Goal: Task Accomplishment & Management: Use online tool/utility

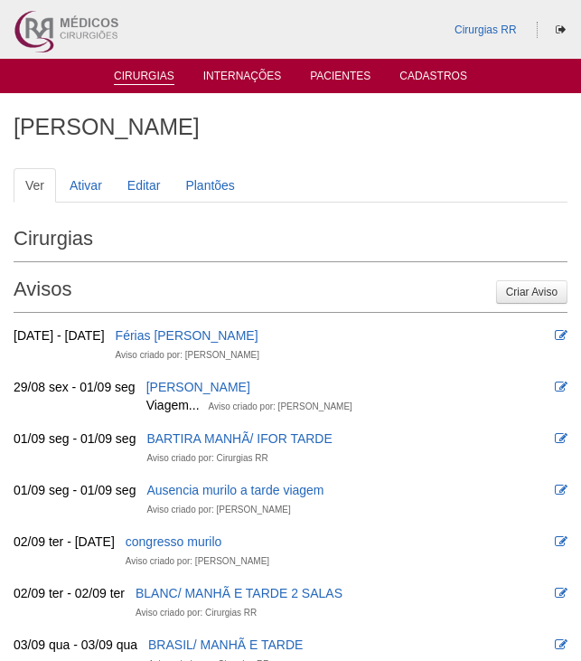
click at [127, 74] on link "Cirurgias" at bounding box center [144, 77] width 61 height 15
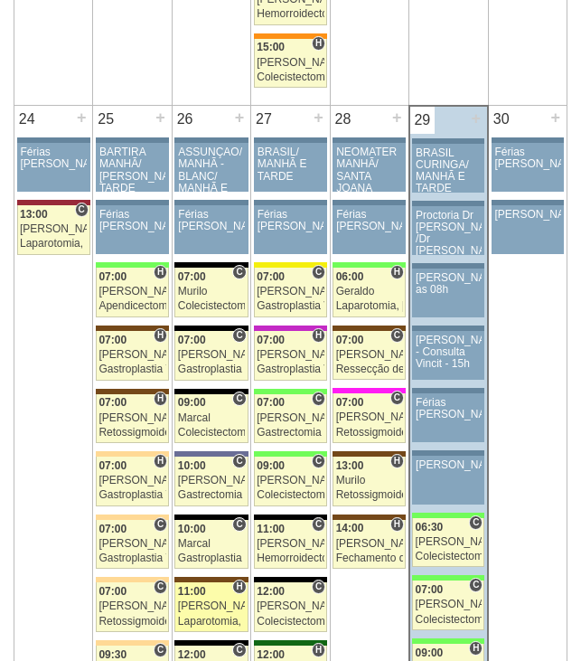
scroll to position [4068, 0]
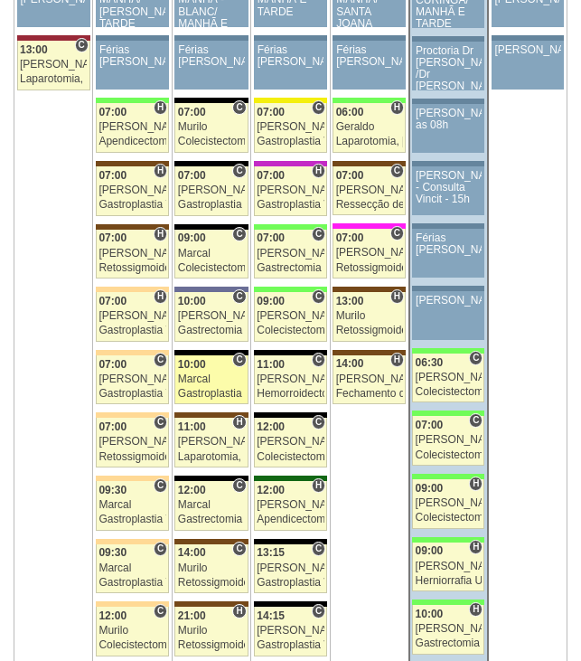
click at [222, 373] on div "Marcal" at bounding box center [211, 379] width 67 height 12
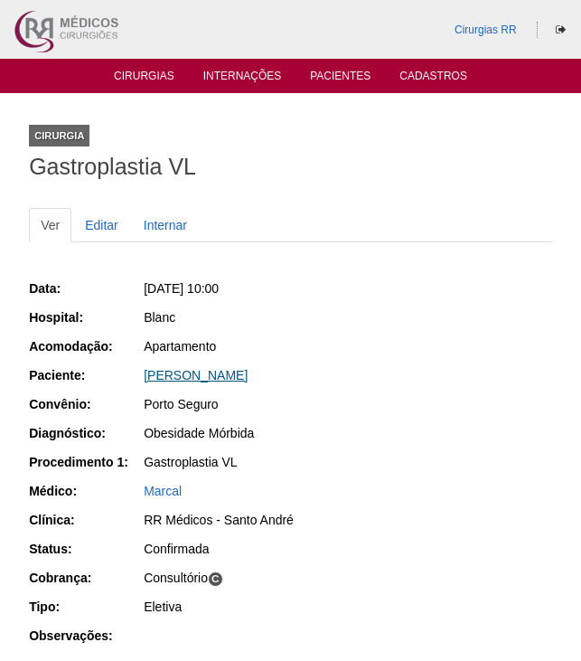
click at [248, 376] on link "CAMILA DE OLIVEIRA FERREIRA" at bounding box center [196, 375] width 104 height 14
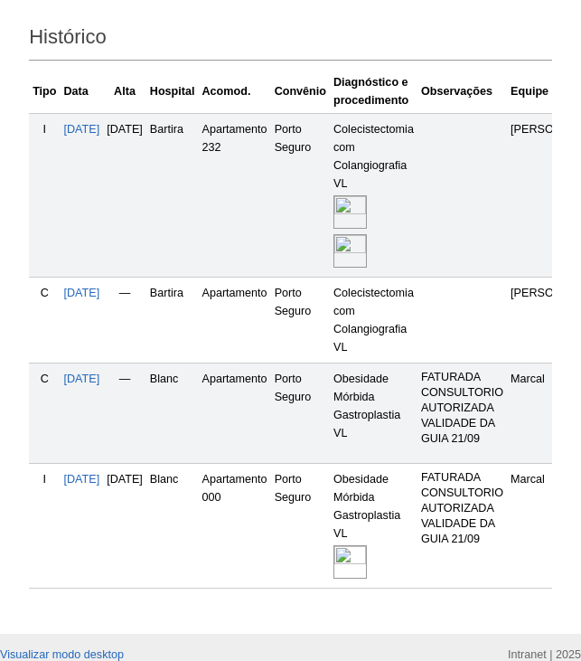
scroll to position [680, 0]
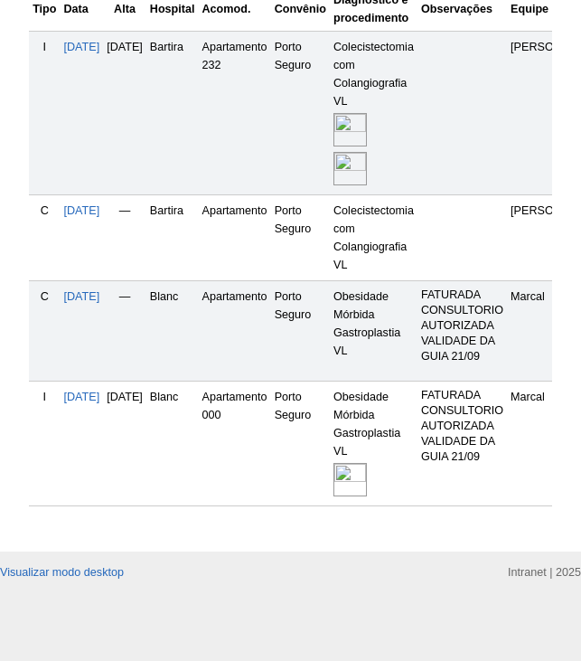
click at [367, 465] on img at bounding box center [350, 479] width 33 height 33
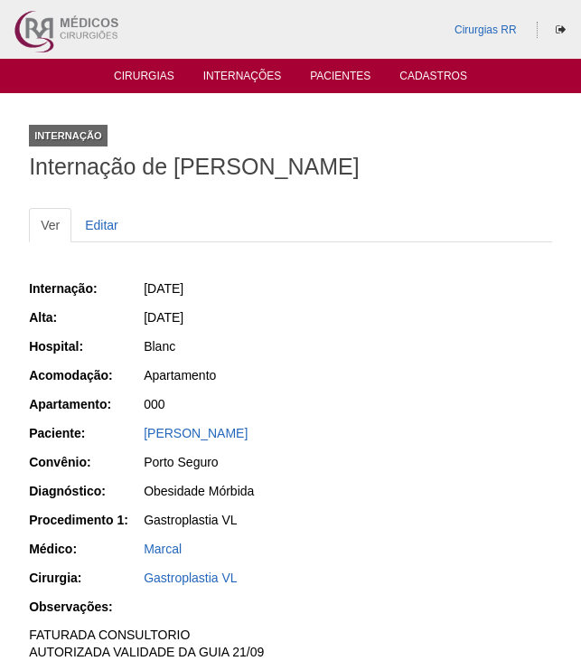
scroll to position [452, 0]
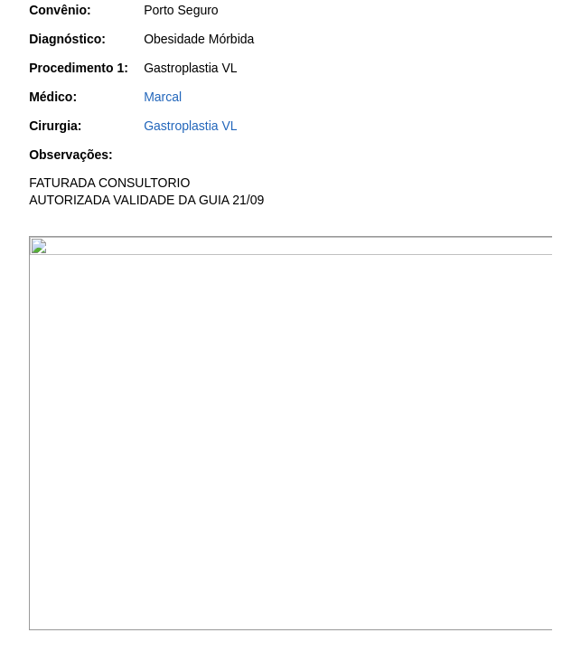
click at [396, 341] on img at bounding box center [291, 433] width 525 height 394
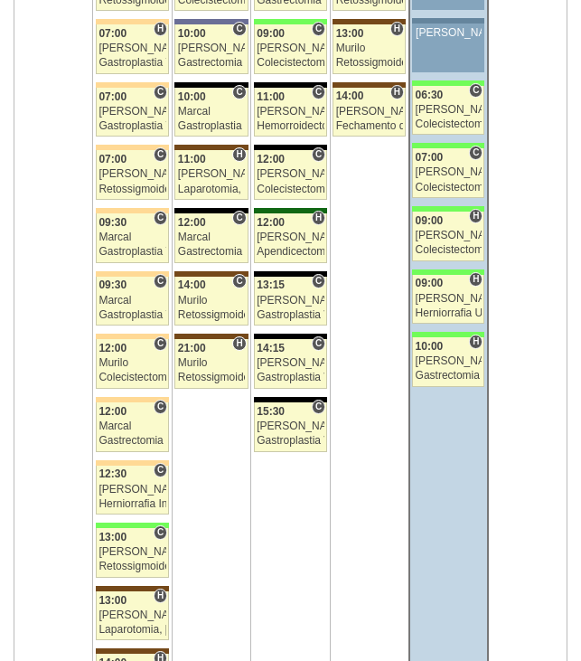
scroll to position [4340, 0]
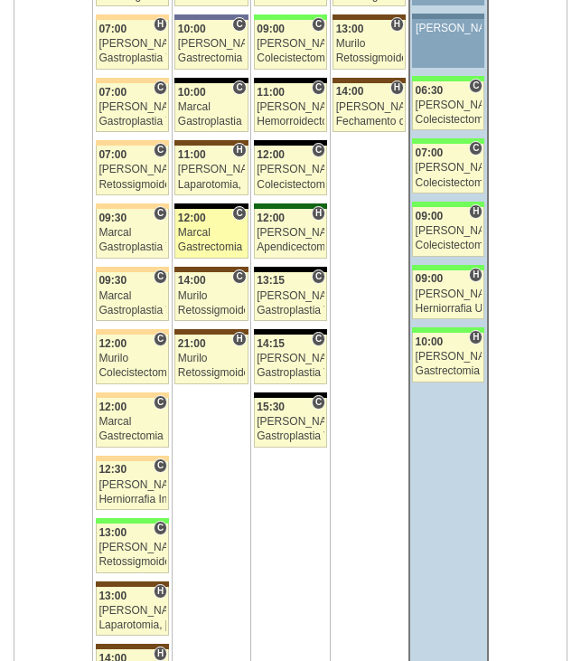
click at [194, 236] on div "Marcal" at bounding box center [211, 233] width 67 height 12
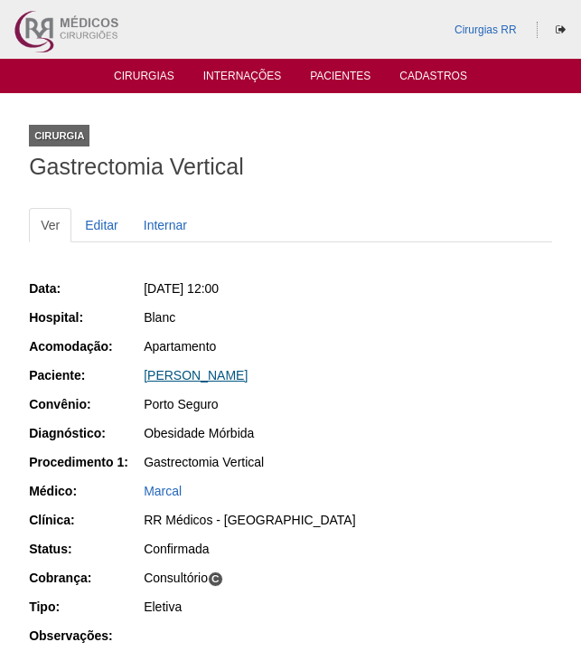
click at [231, 373] on link "[PERSON_NAME]" at bounding box center [196, 375] width 104 height 14
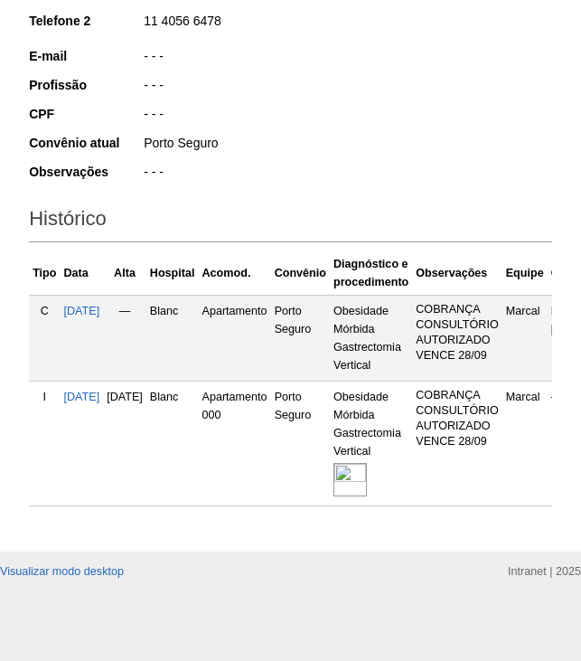
scroll to position [416, 0]
click at [367, 471] on img at bounding box center [350, 479] width 33 height 33
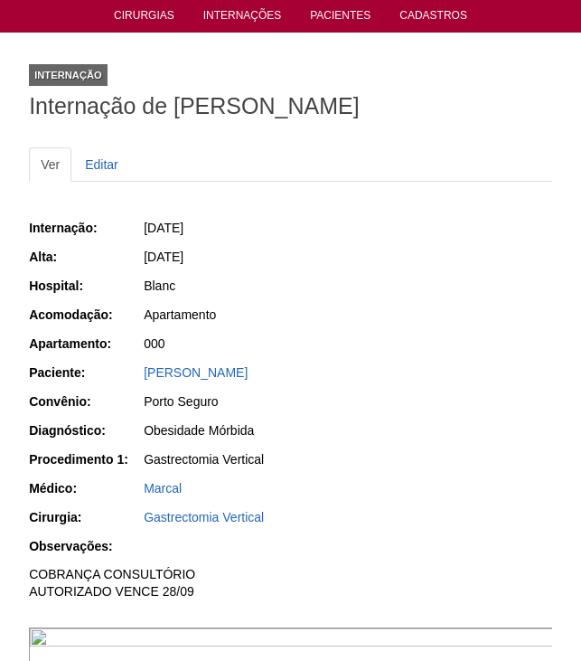
scroll to position [362, 0]
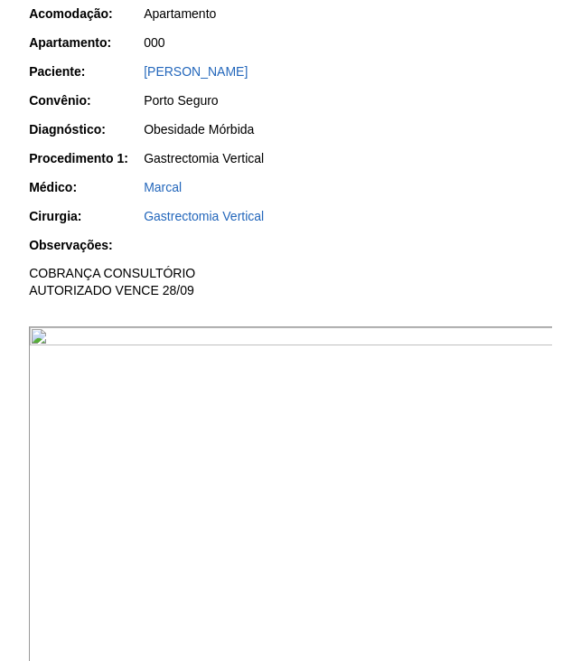
click at [391, 483] on img at bounding box center [291, 523] width 525 height 394
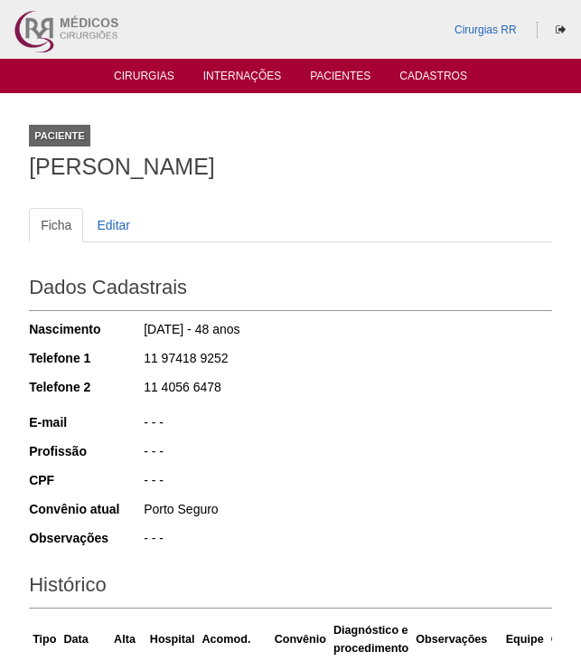
scroll to position [414, 0]
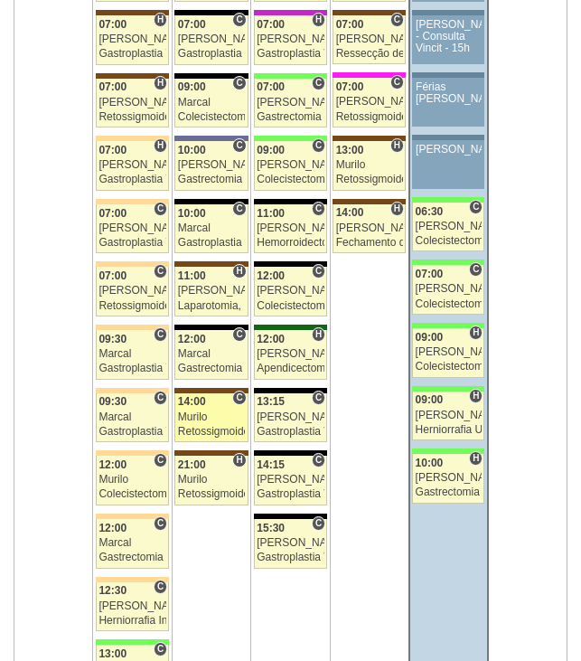
scroll to position [4249, 0]
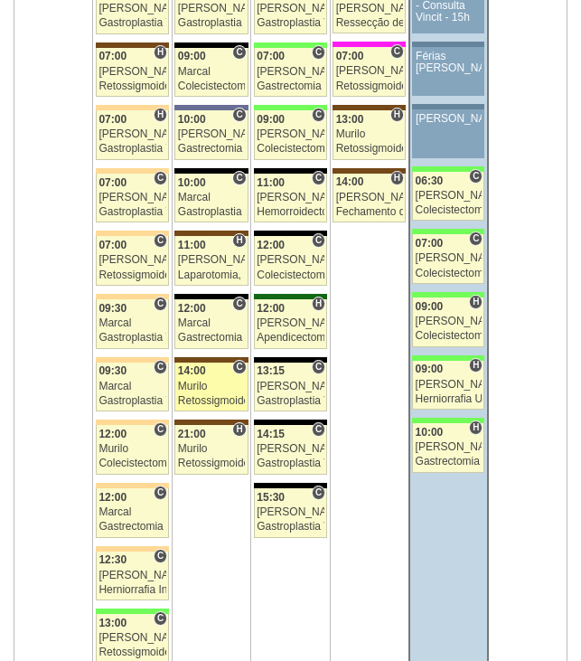
click at [223, 376] on div "14:00" at bounding box center [211, 371] width 67 height 12
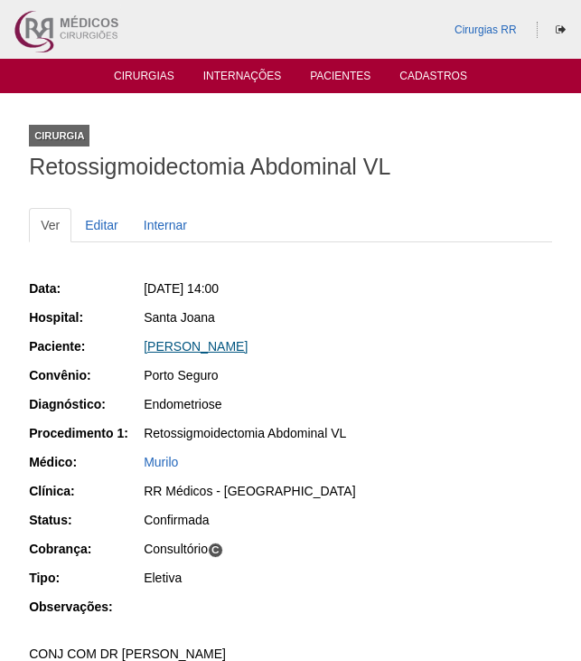
click at [197, 344] on link "[PERSON_NAME]" at bounding box center [196, 346] width 104 height 14
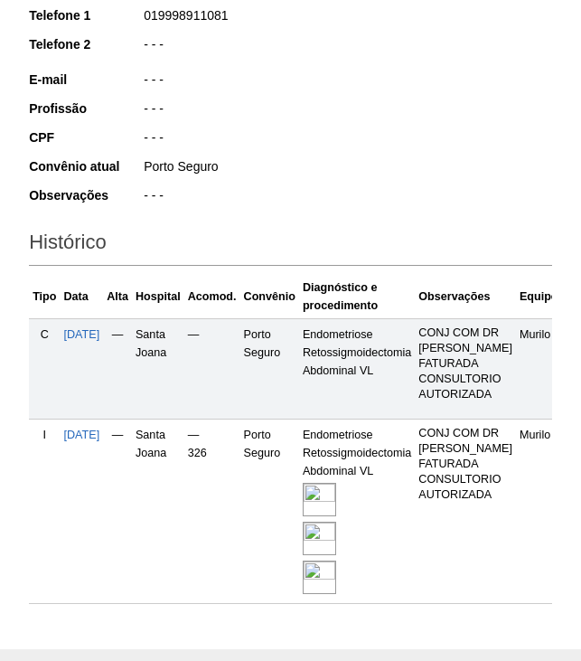
scroll to position [475, 0]
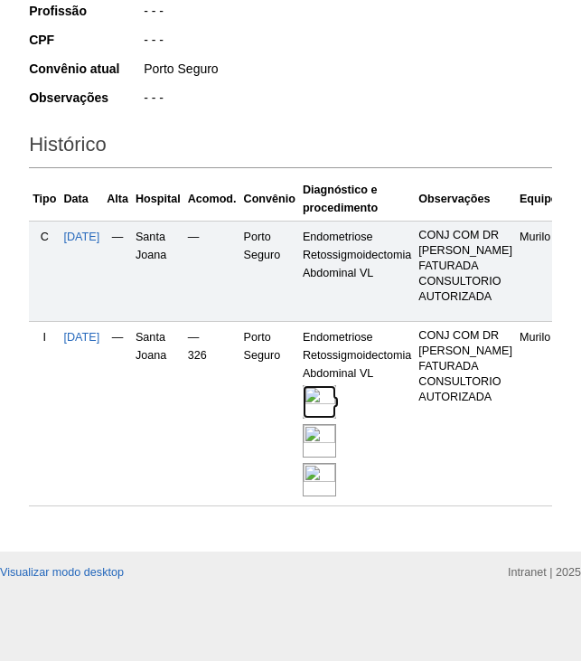
drag, startPoint x: 345, startPoint y: 389, endPoint x: 375, endPoint y: 382, distance: 30.5
click at [336, 388] on img at bounding box center [319, 401] width 33 height 33
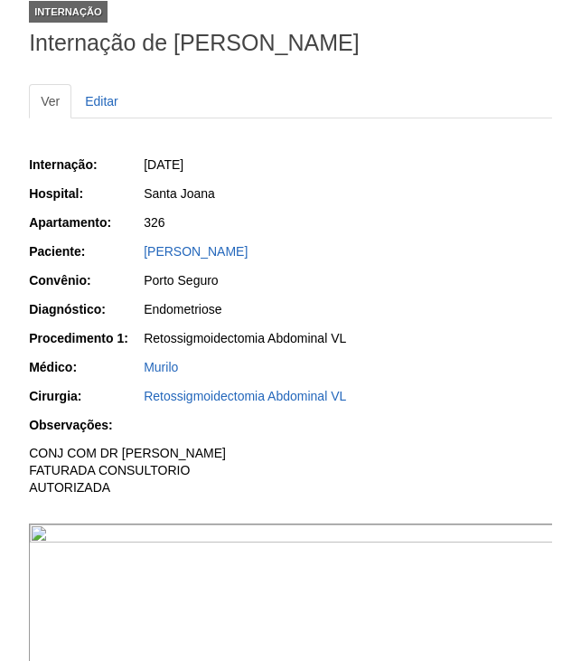
scroll to position [362, 0]
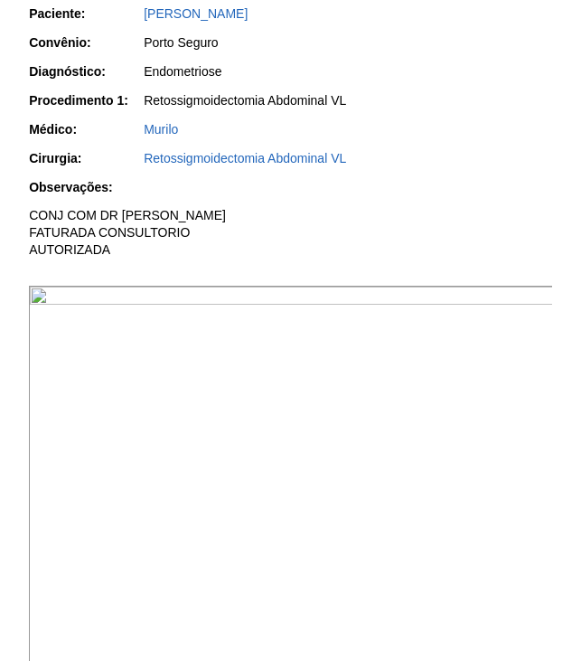
click at [209, 389] on img at bounding box center [291, 483] width 525 height 394
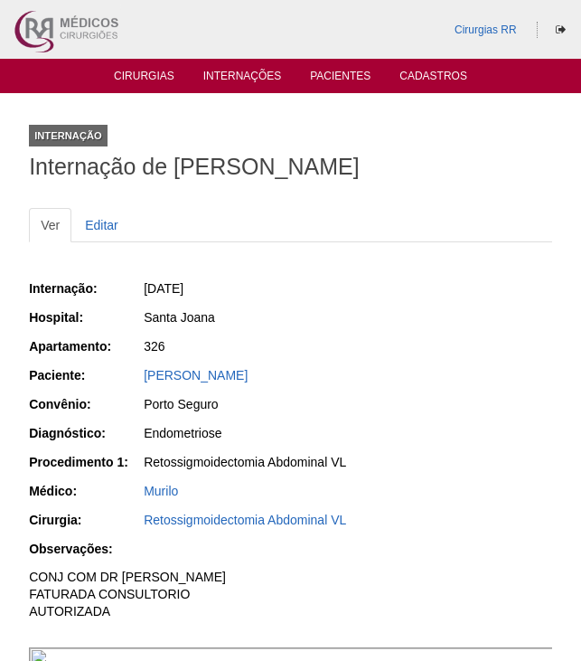
scroll to position [362, 0]
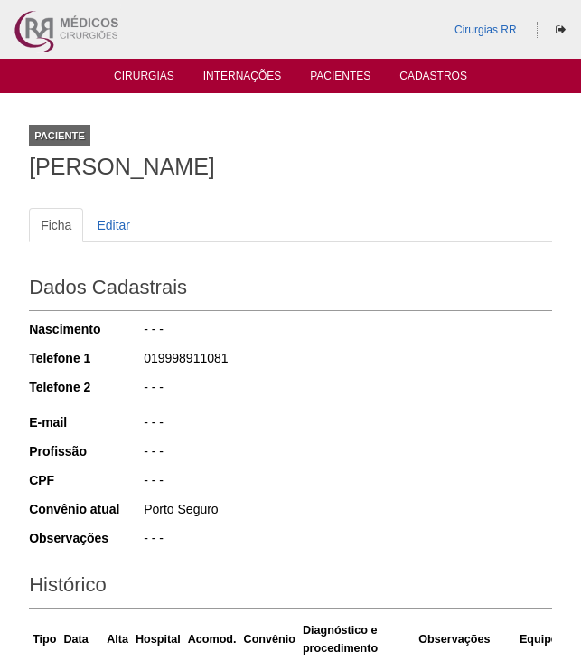
scroll to position [474, 0]
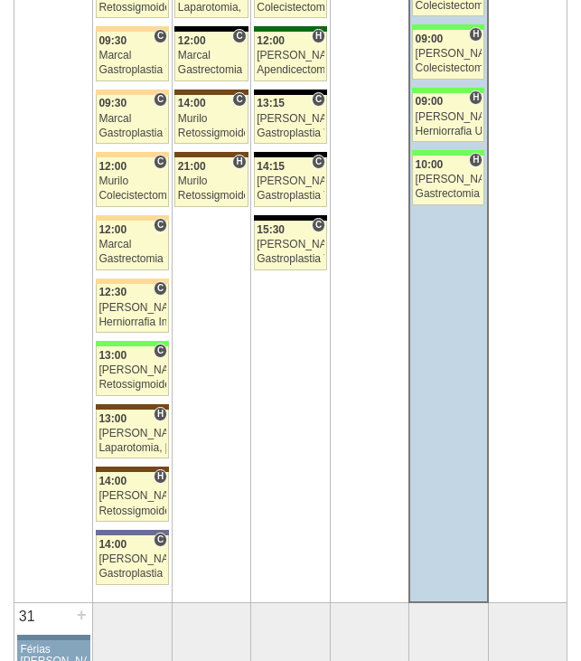
scroll to position [4521, 0]
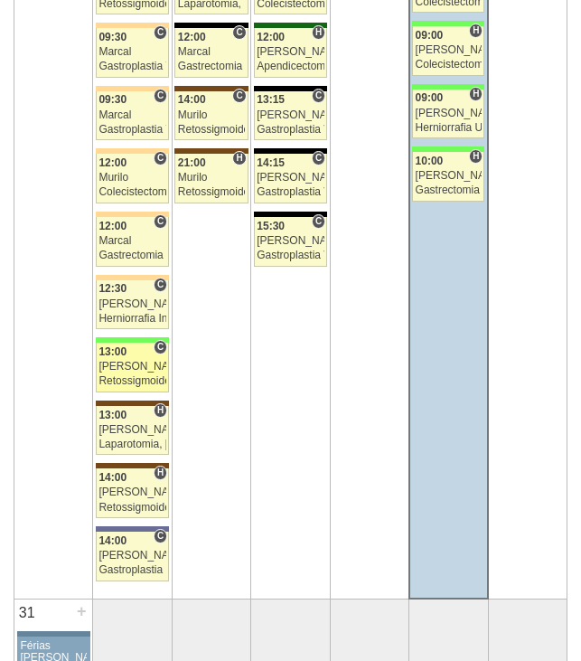
click at [148, 365] on div "[PERSON_NAME]" at bounding box center [132, 367] width 67 height 12
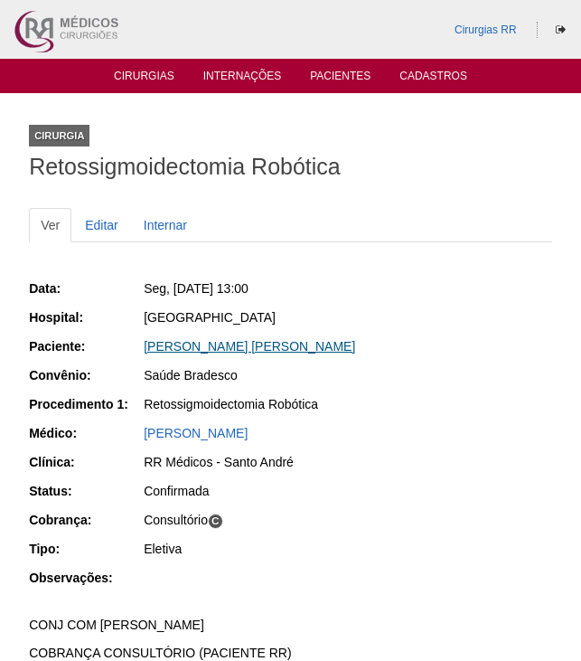
click at [283, 350] on link "[PERSON_NAME] [PERSON_NAME]" at bounding box center [250, 346] width 212 height 14
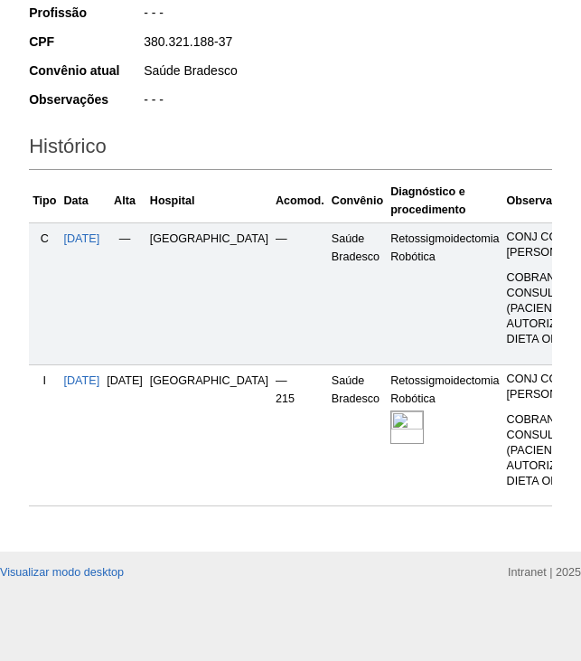
scroll to position [483, 0]
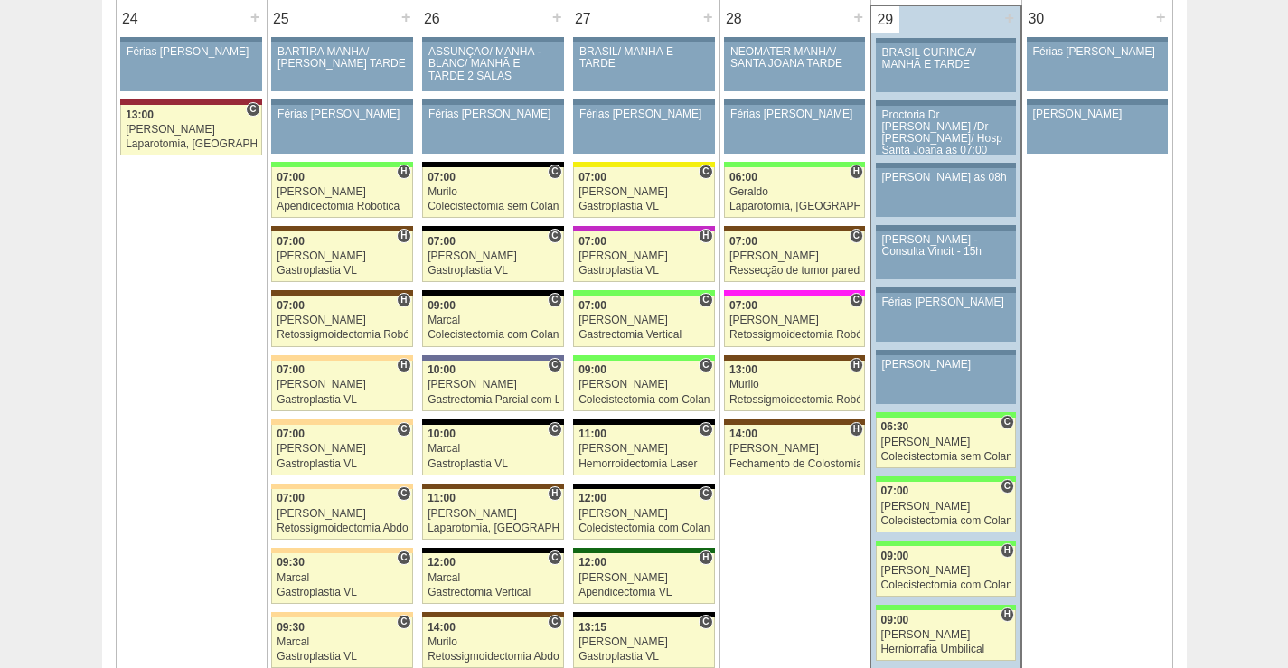
scroll to position [4068, 0]
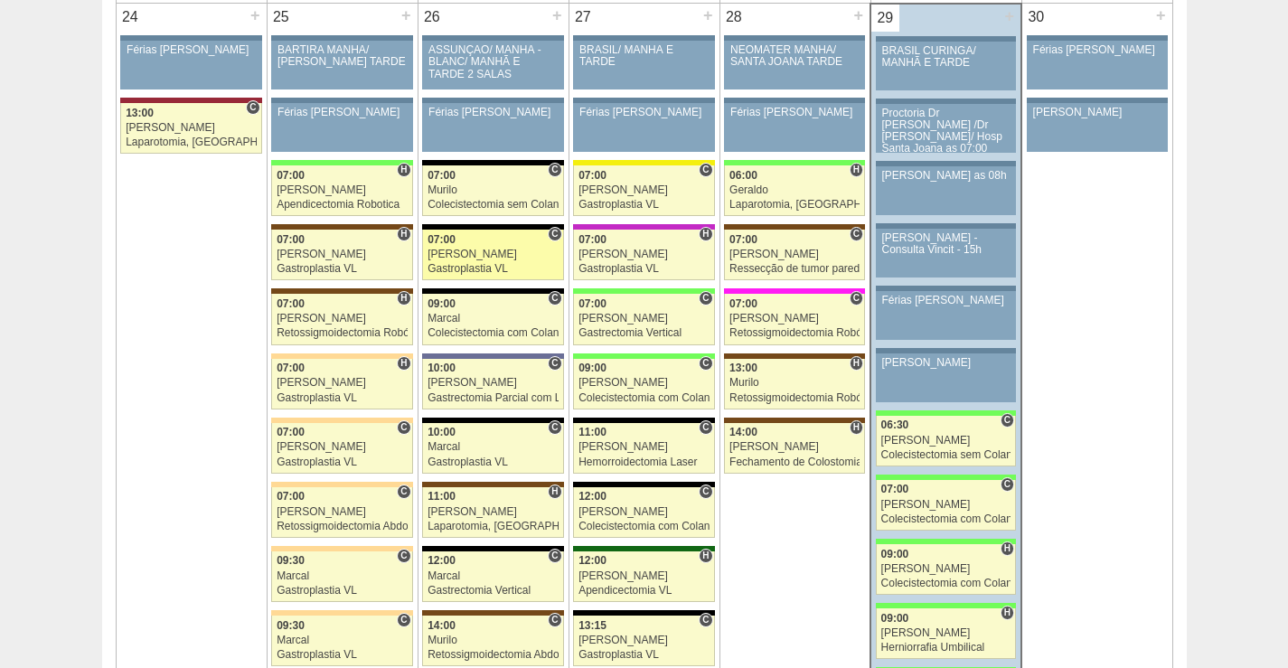
click at [475, 245] on div "07:00" at bounding box center [493, 240] width 131 height 12
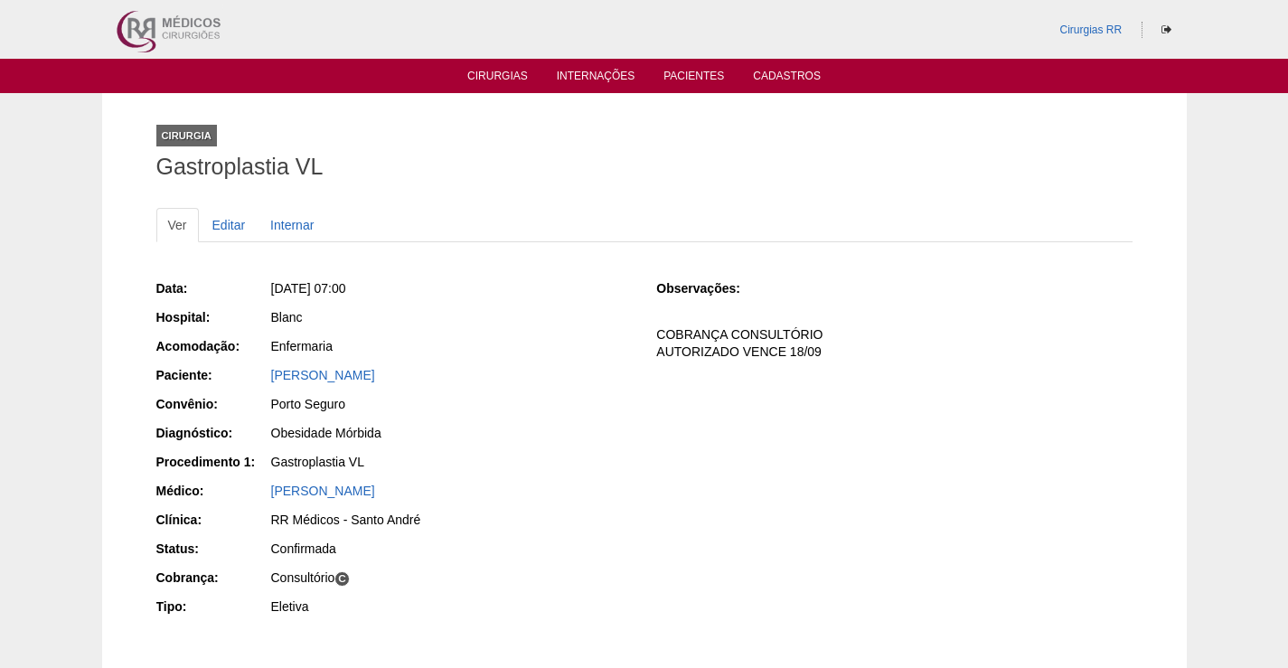
drag, startPoint x: 466, startPoint y: 371, endPoint x: 472, endPoint y: 569, distance: 198.9
click at [217, 368] on div "Paciente: [PERSON_NAME]" at bounding box center [393, 377] width 475 height 23
copy div "Paciente: [PERSON_NAME]"
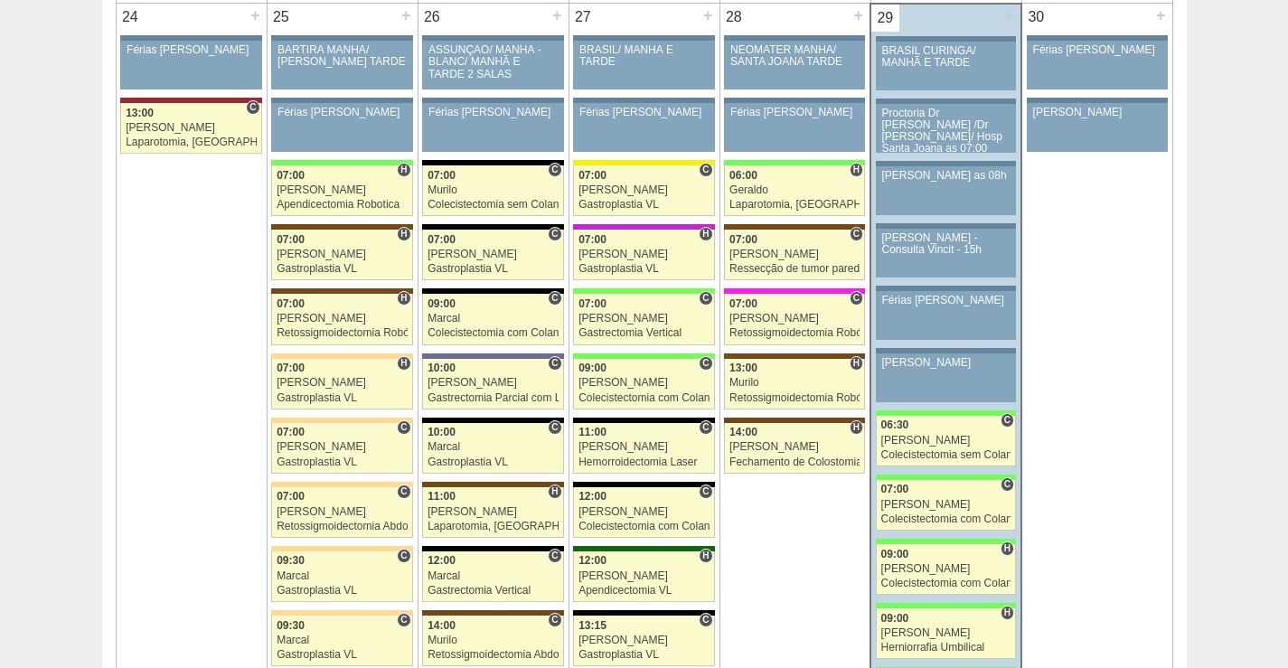
scroll to position [4068, 0]
click at [504, 315] on div "Marcal" at bounding box center [493, 319] width 131 height 12
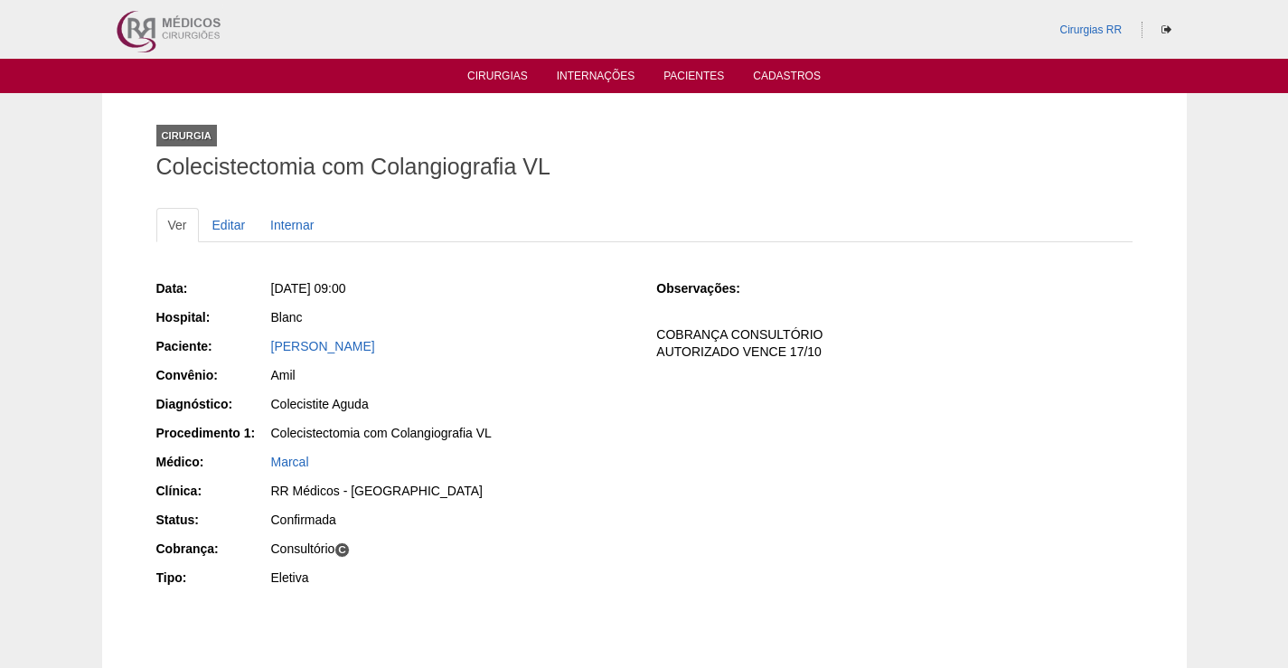
drag, startPoint x: 424, startPoint y: 343, endPoint x: 247, endPoint y: 339, distance: 177.2
click at [247, 339] on div "Paciente: [PERSON_NAME]" at bounding box center [393, 348] width 475 height 23
copy div "Paciente: [PERSON_NAME]"
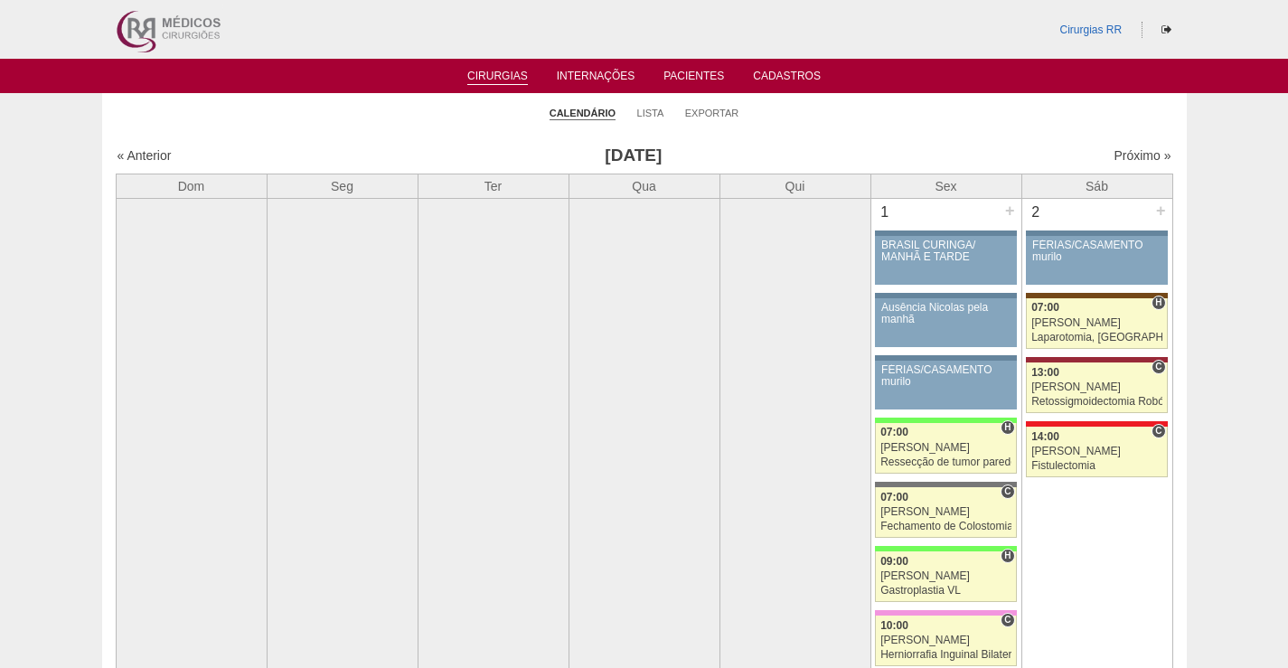
scroll to position [4068, 0]
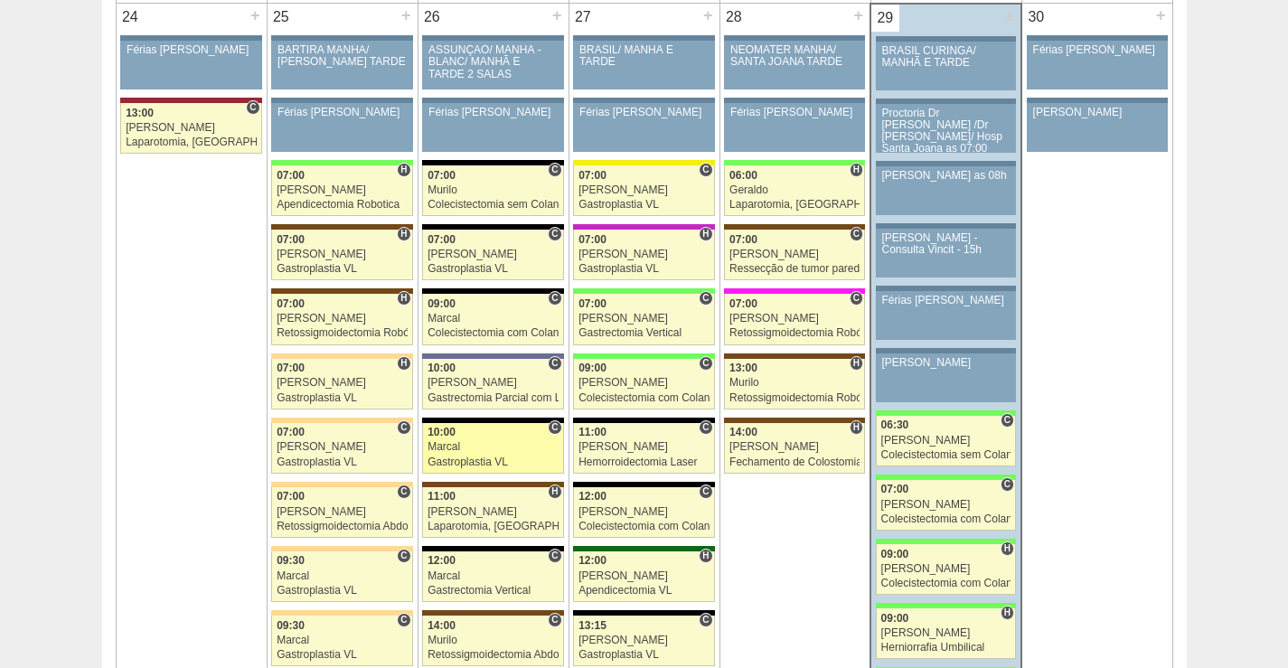
click at [508, 440] on link "88311 Marcal C 10:00 Marcal Gastroplastia VL Hospital Blanc RR Médicos - Santo …" at bounding box center [492, 448] width 141 height 51
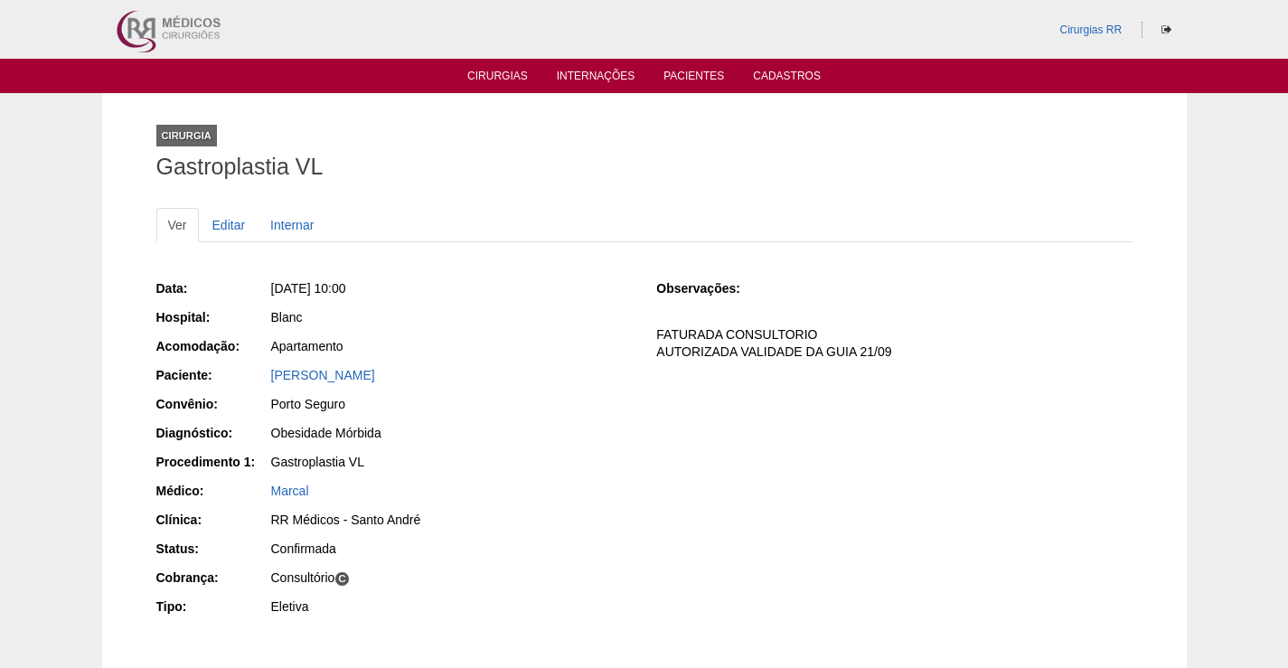
drag, startPoint x: 499, startPoint y: 376, endPoint x: 245, endPoint y: 379, distance: 254.0
click at [245, 368] on div "Paciente: [PERSON_NAME]" at bounding box center [393, 377] width 475 height 23
copy div "Paciente: [PERSON_NAME]"
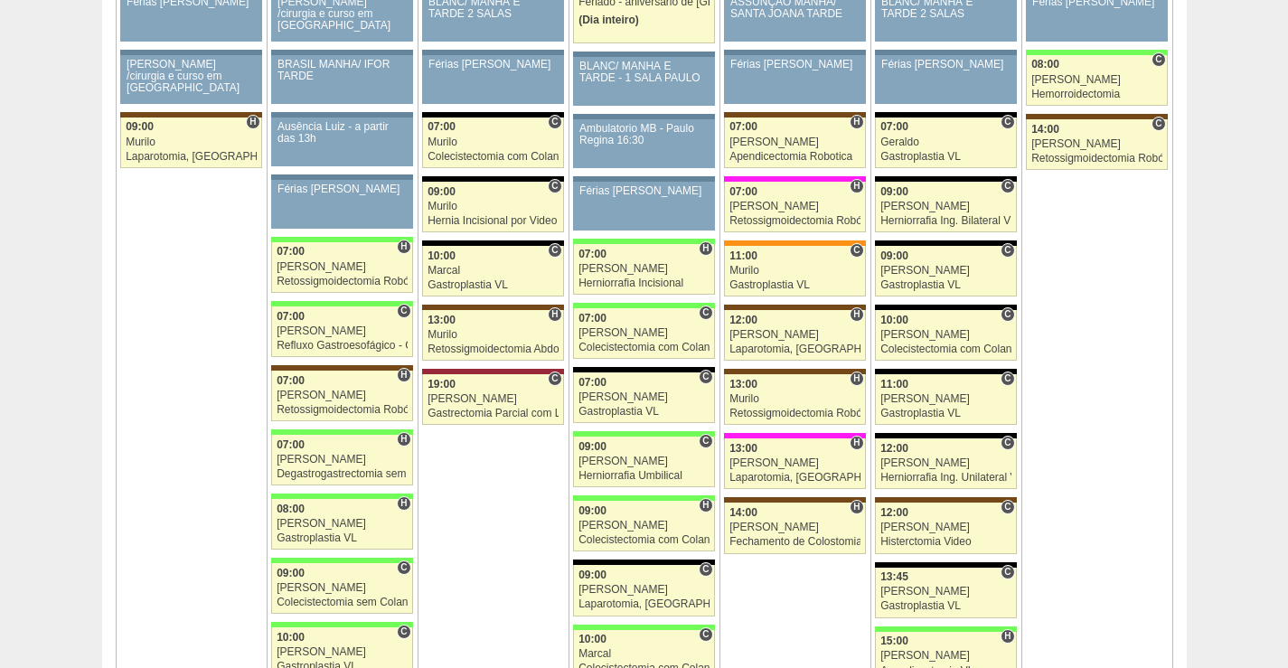
scroll to position [2983, 0]
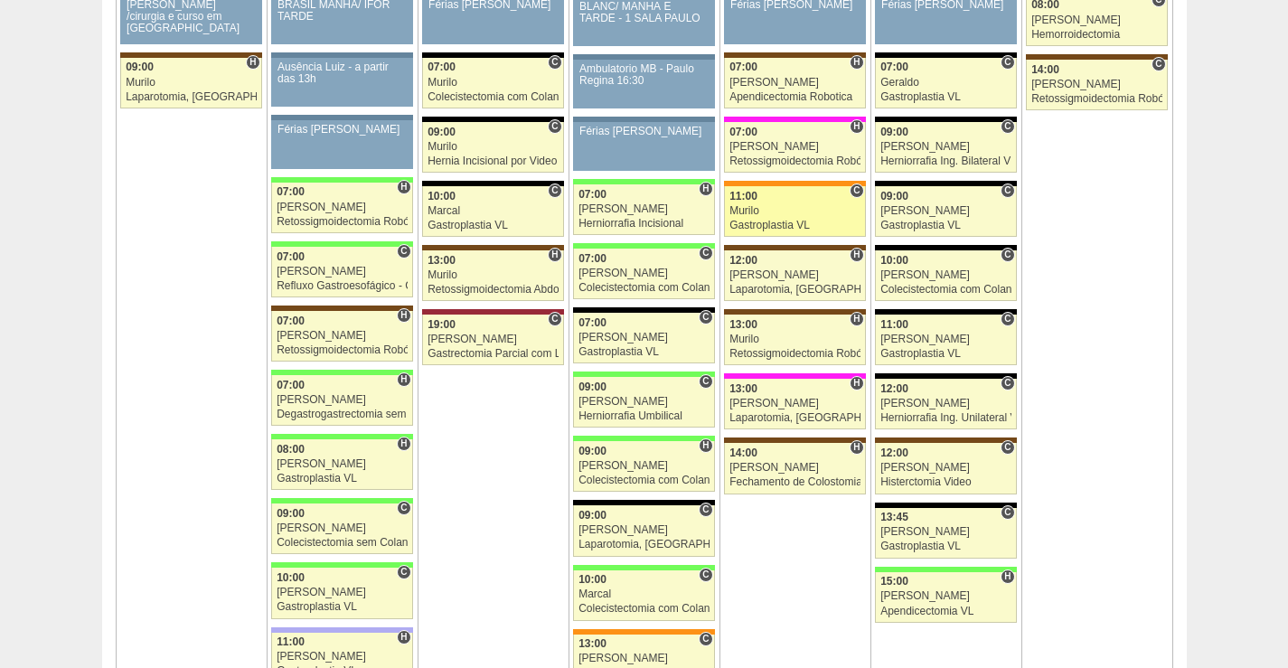
click at [788, 215] on div "Murilo" at bounding box center [794, 211] width 131 height 12
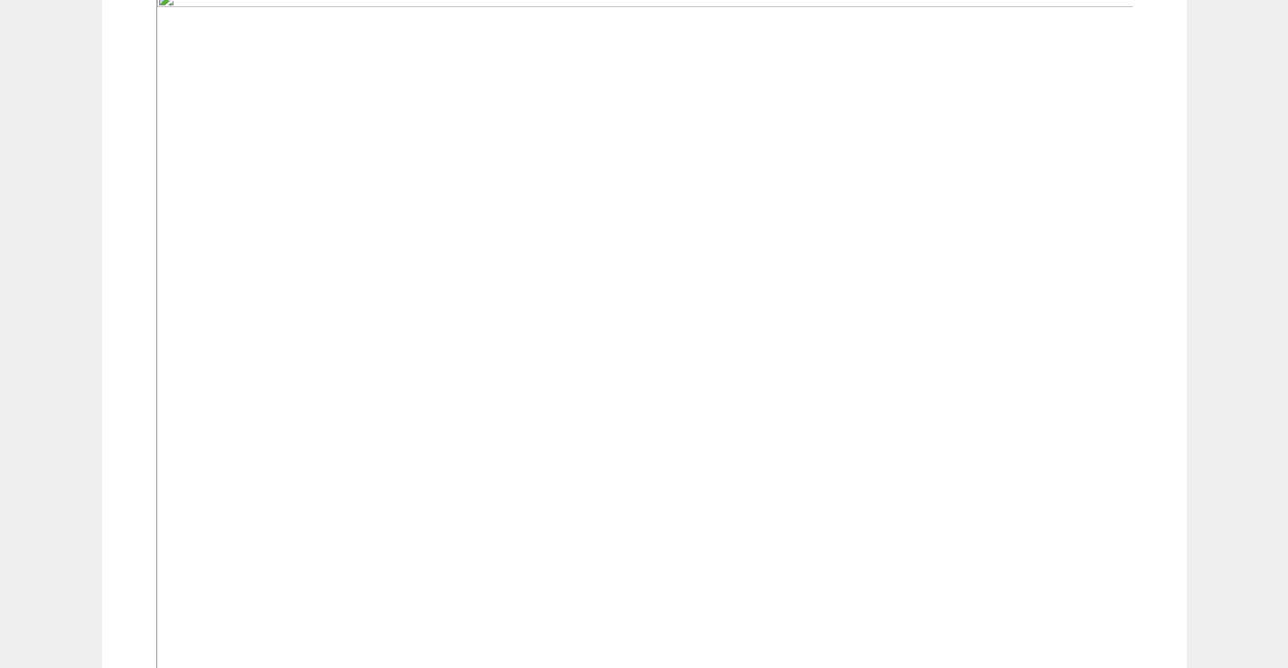
scroll to position [542, 0]
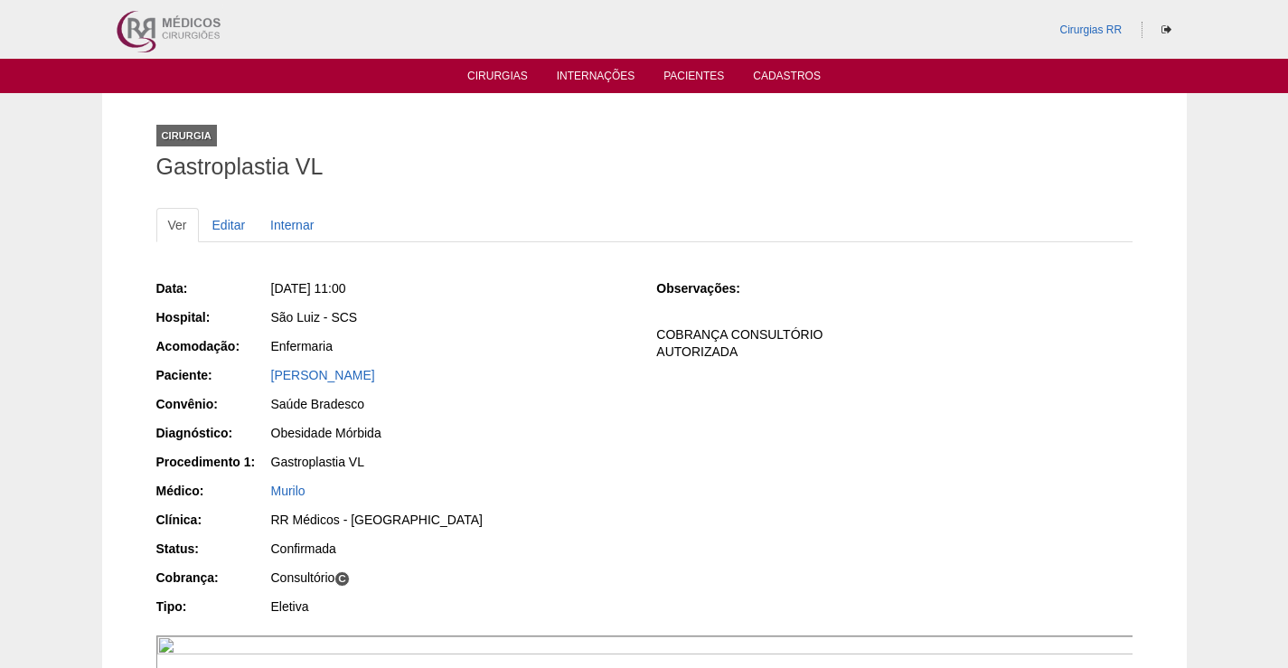
scroll to position [541, 0]
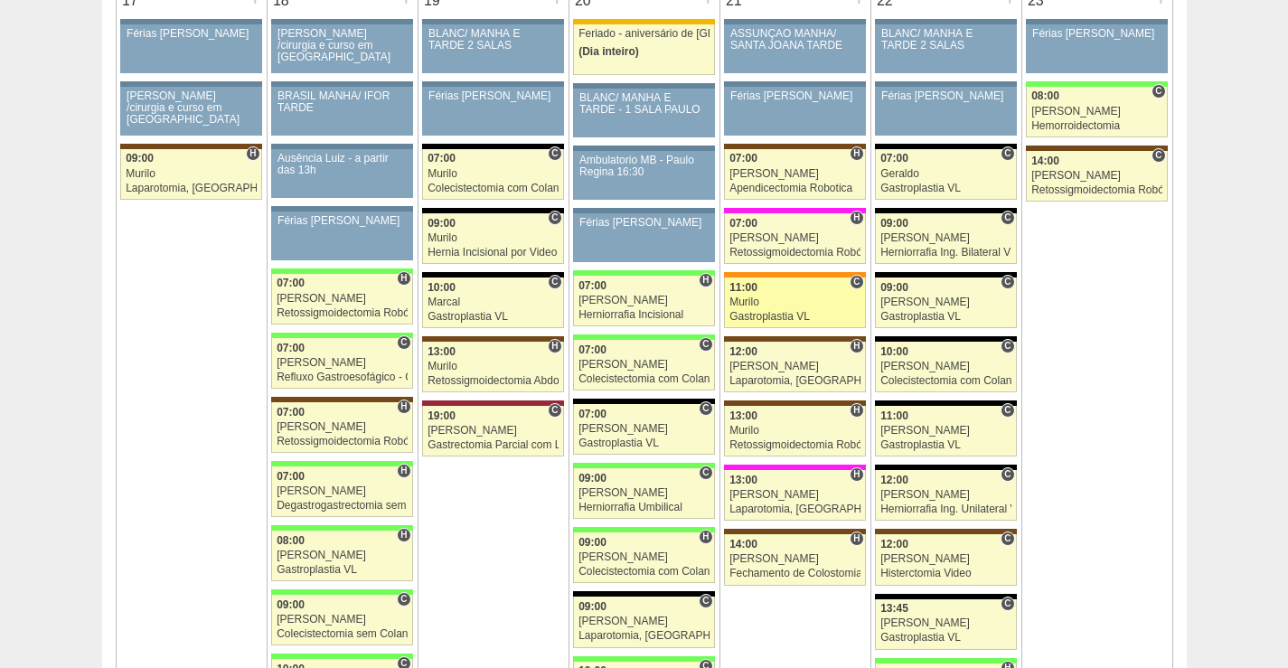
scroll to position [2894, 0]
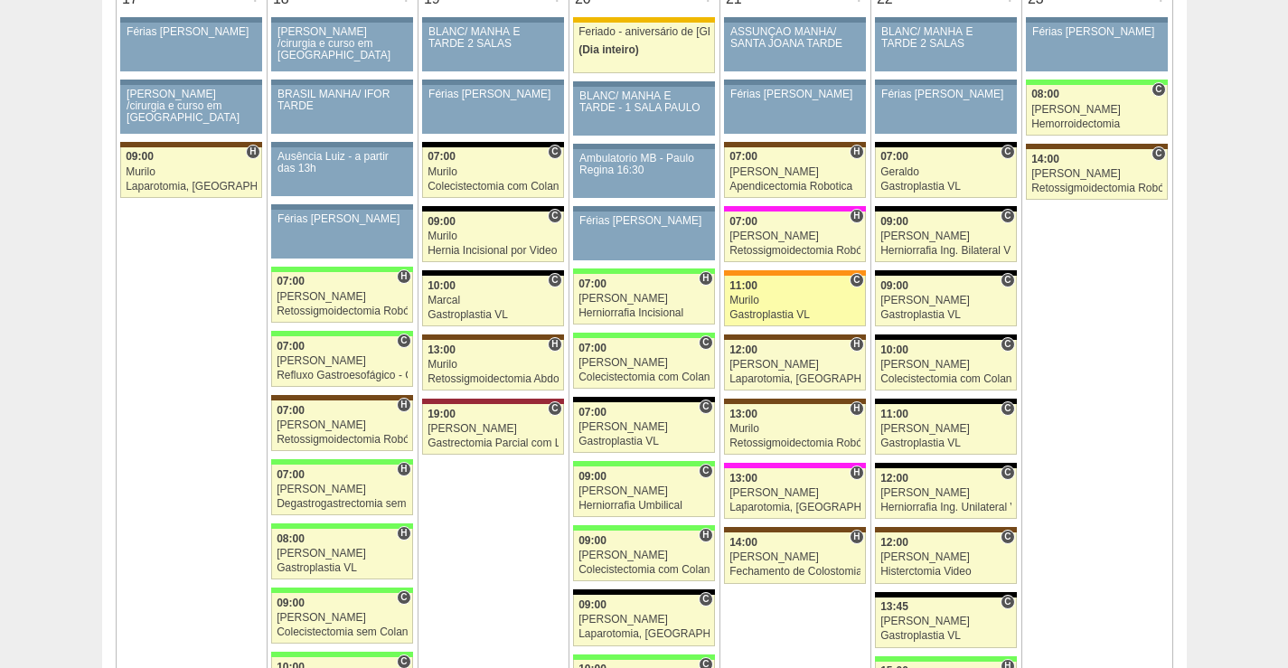
click at [788, 295] on div "Murilo" at bounding box center [794, 301] width 131 height 12
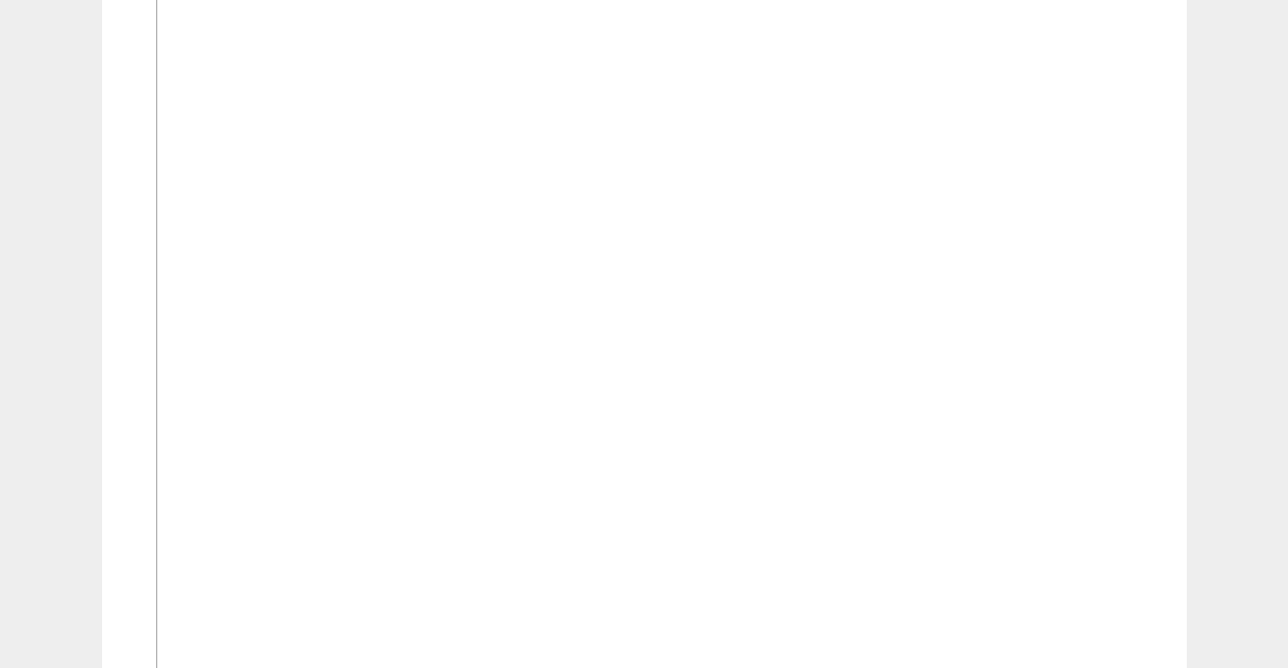
scroll to position [2079, 0]
click at [868, 296] on img at bounding box center [645, 525] width 978 height 1304
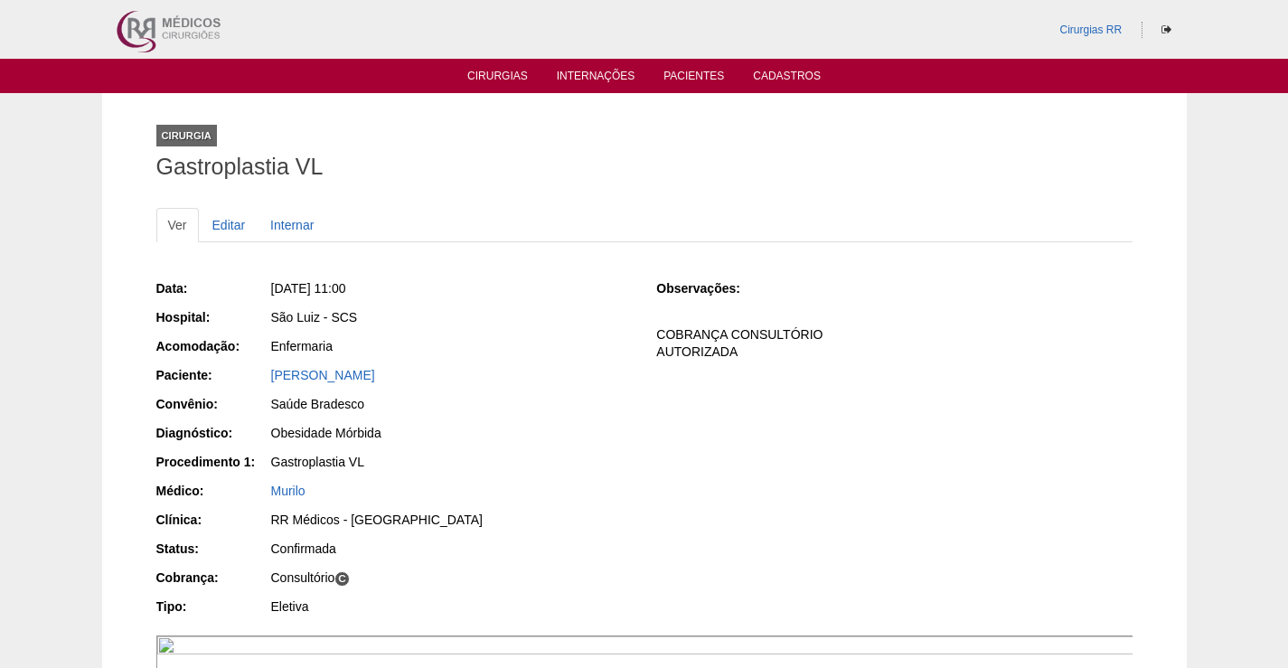
scroll to position [2079, 0]
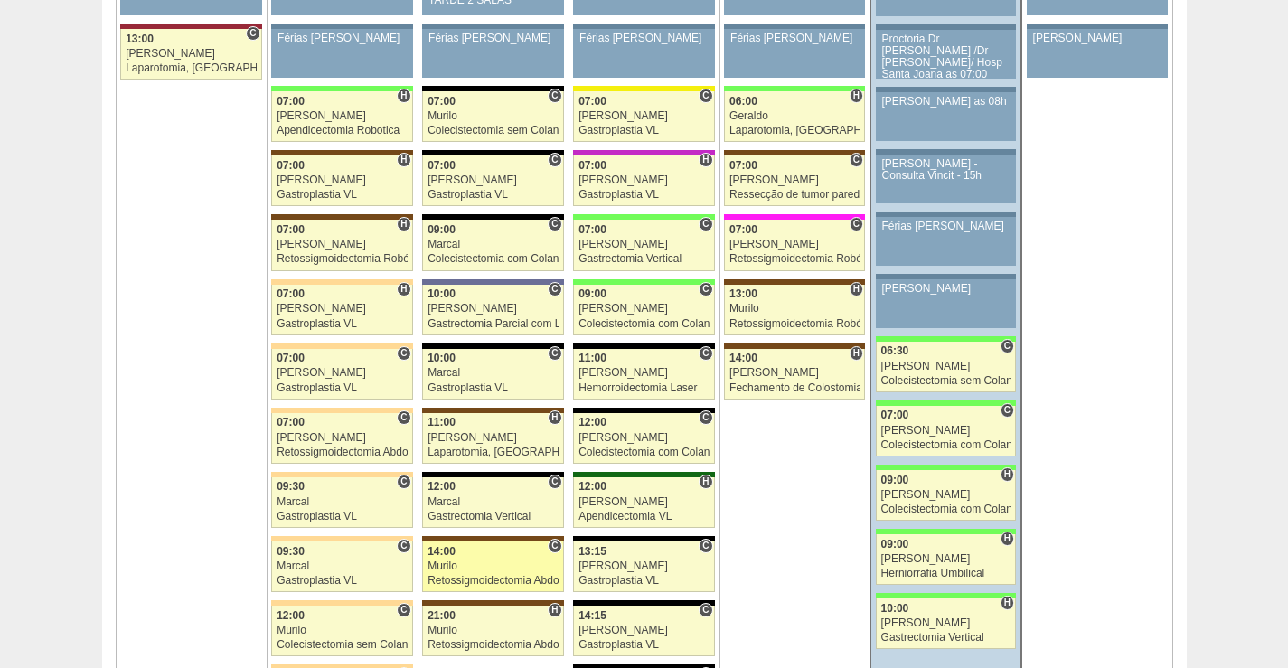
scroll to position [4154, 0]
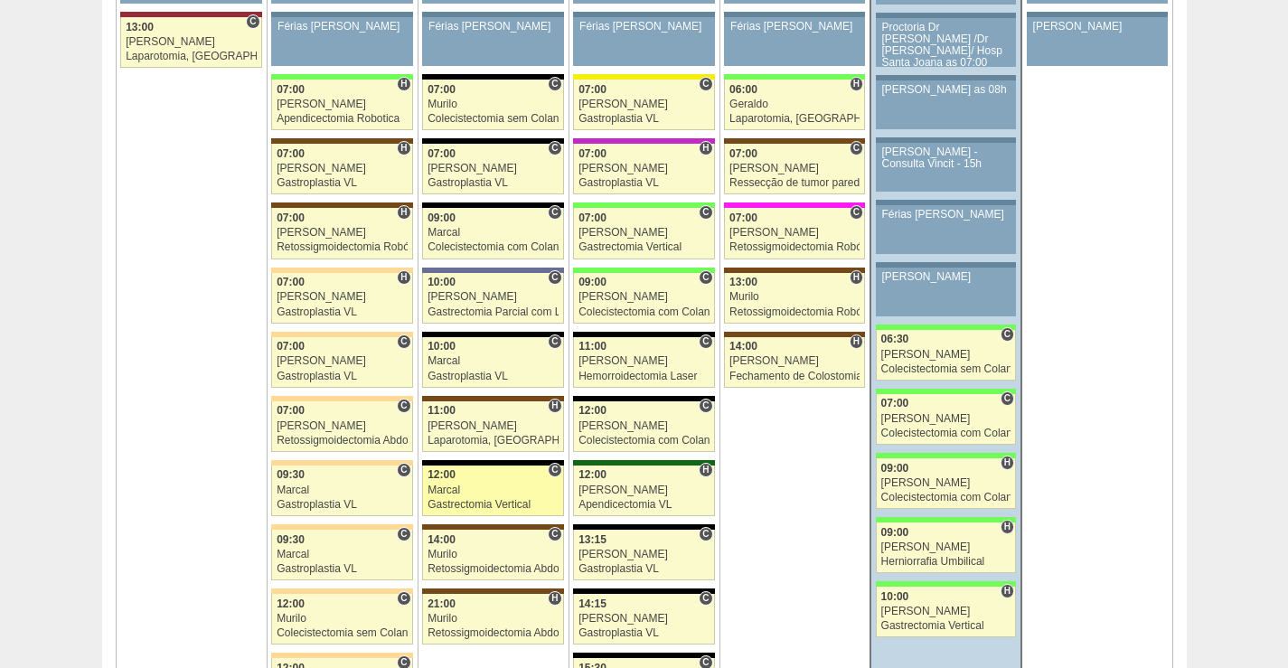
click at [484, 494] on div "Marcal" at bounding box center [493, 491] width 131 height 12
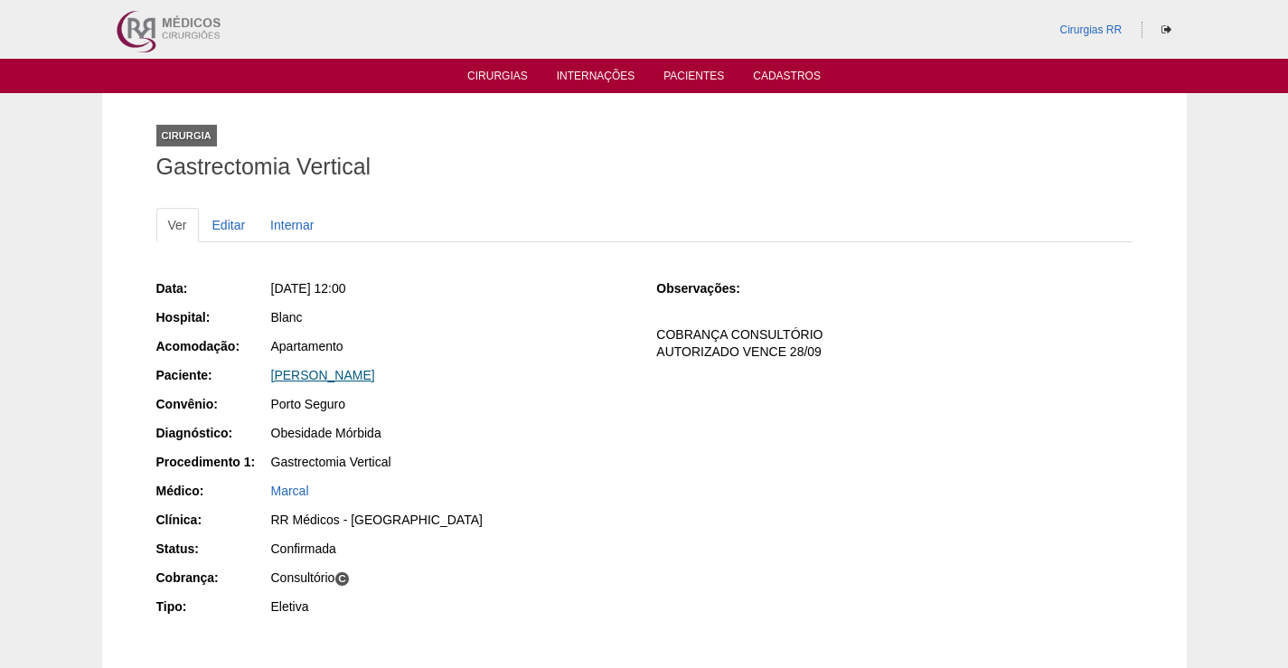
click at [375, 378] on link "[PERSON_NAME]" at bounding box center [323, 375] width 104 height 14
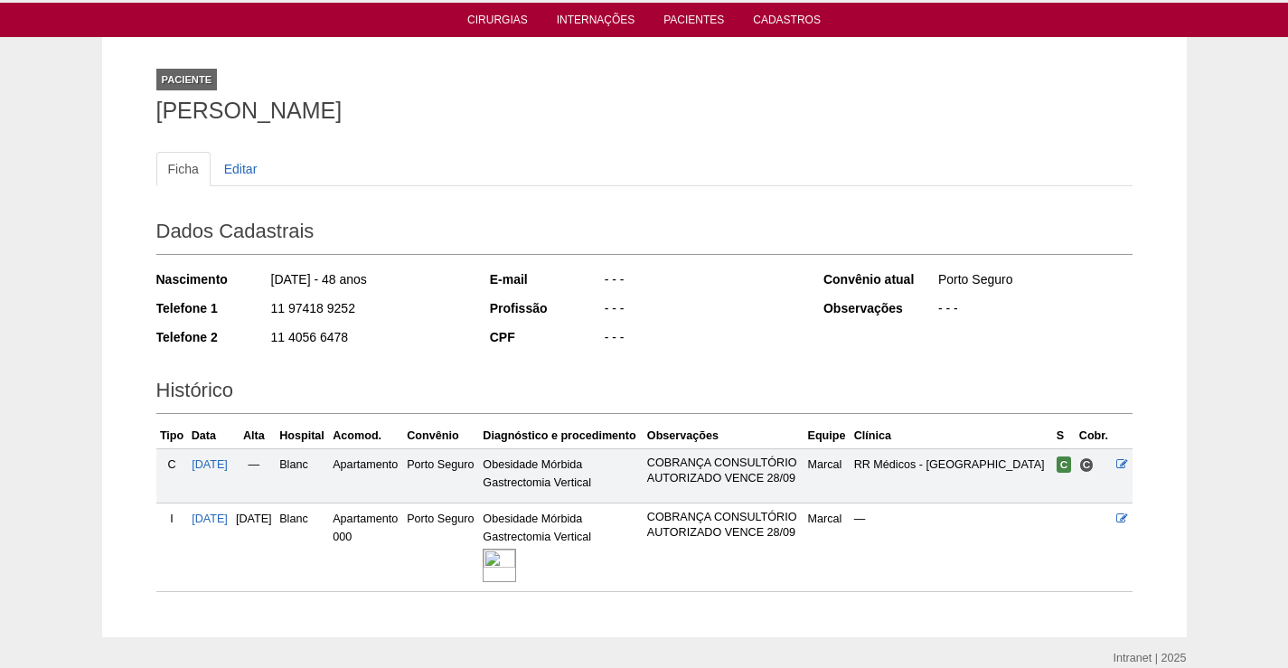
scroll to position [181, 0]
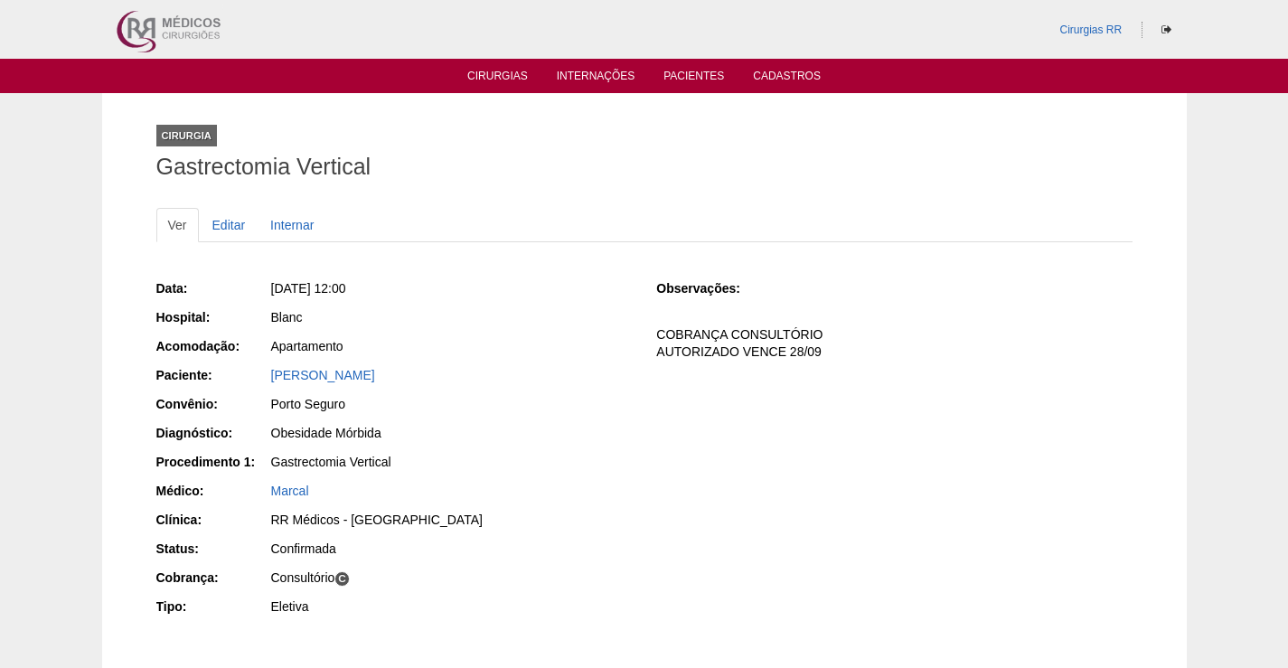
drag, startPoint x: 469, startPoint y: 373, endPoint x: 203, endPoint y: 366, distance: 265.9
click at [208, 372] on div "Paciente: Maria Socorro Bezerra Pinheiro" at bounding box center [393, 377] width 475 height 23
copy div ": Maria Socorro Bezerra Pinheiro"
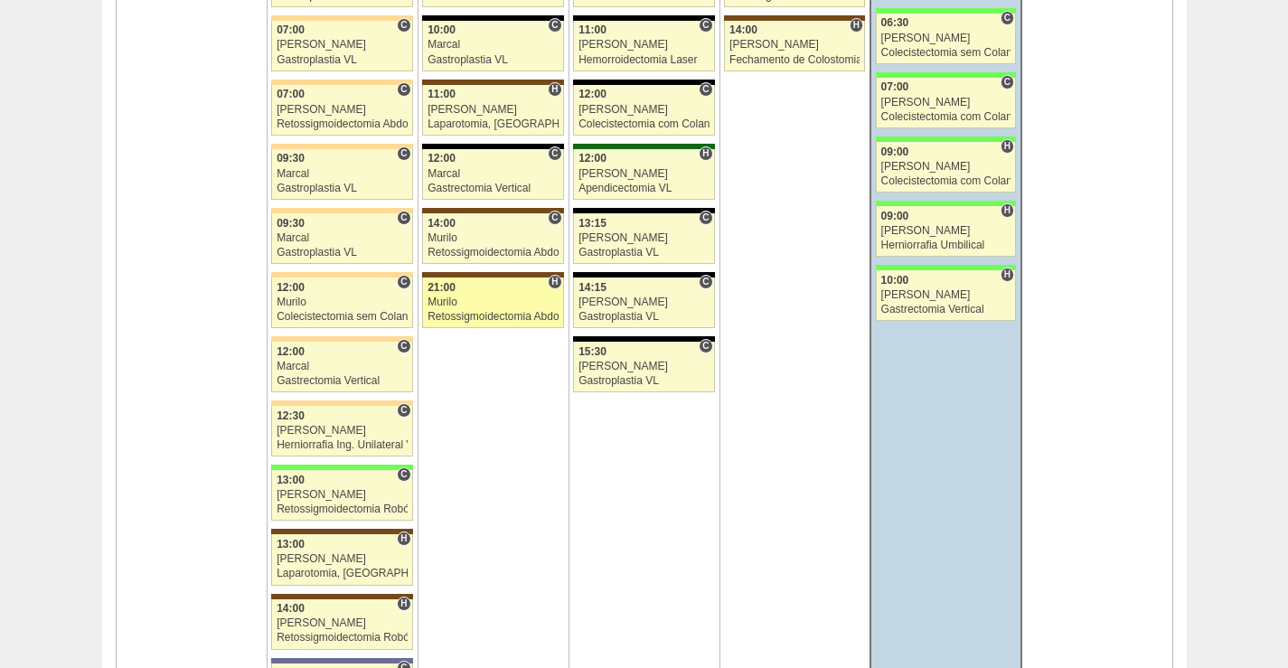
scroll to position [4425, 0]
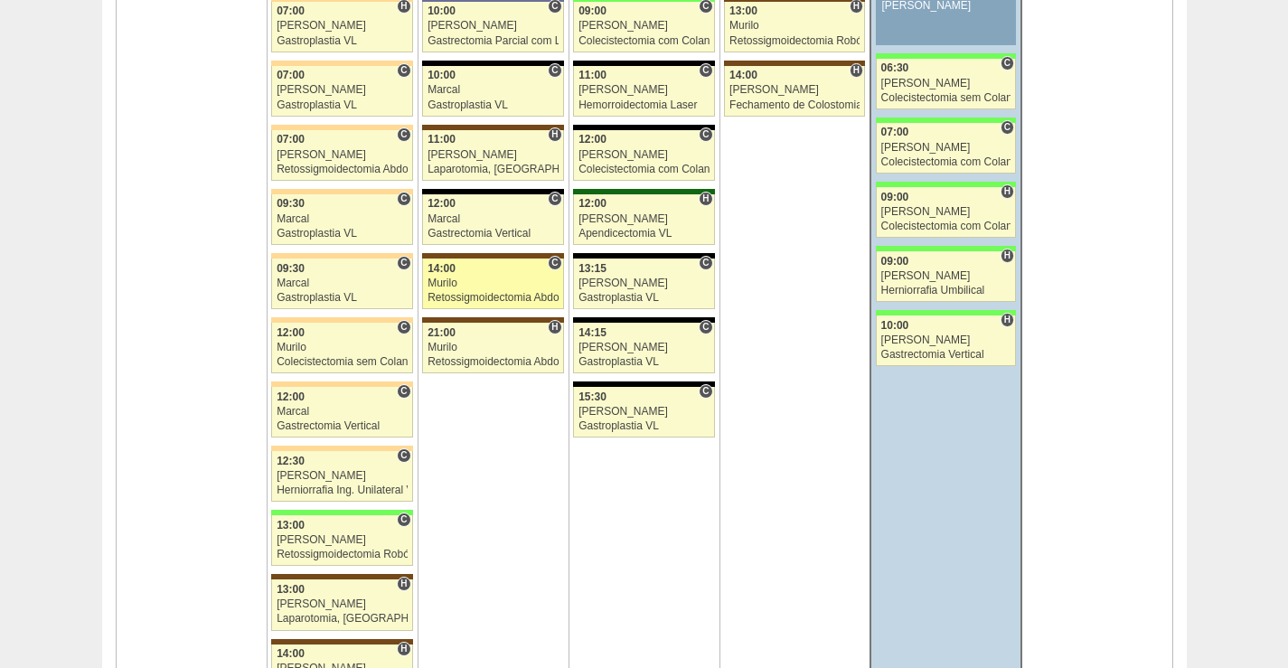
click at [471, 278] on div "Murilo" at bounding box center [493, 284] width 131 height 12
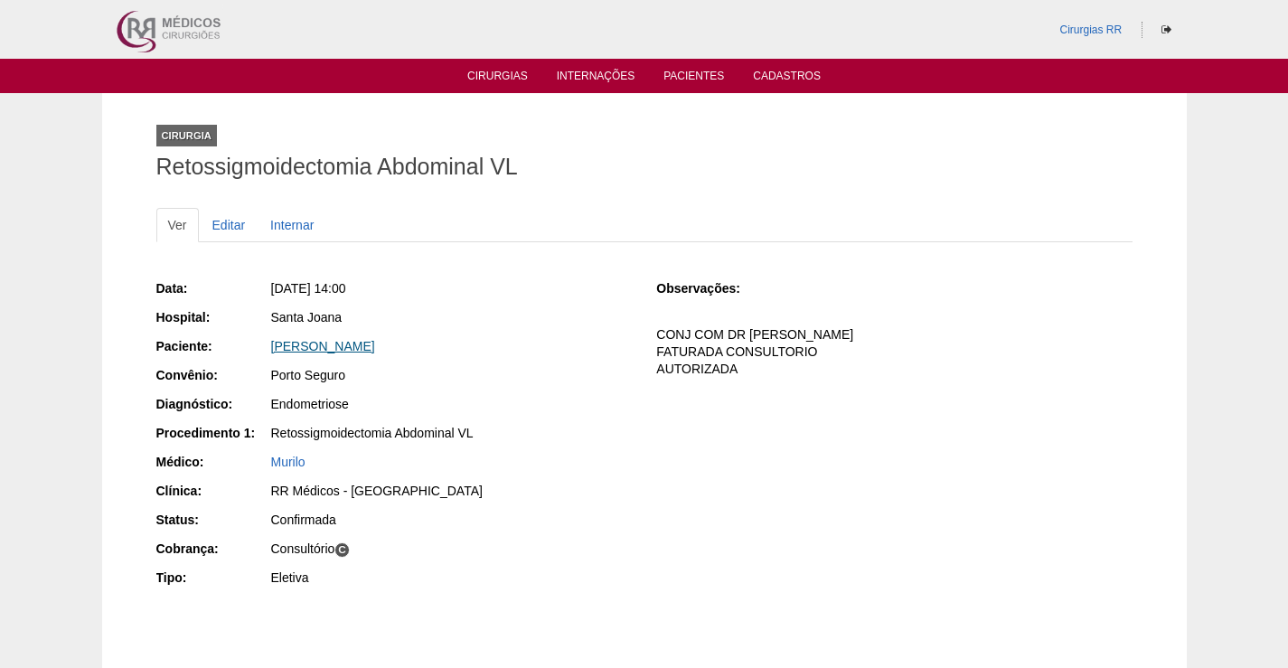
click at [361, 344] on link "[PERSON_NAME]" at bounding box center [323, 346] width 104 height 14
drag, startPoint x: 374, startPoint y: 340, endPoint x: 753, endPoint y: 357, distance: 379.1
click at [227, 346] on div "Paciente: Denizia Neves Lima" at bounding box center [393, 348] width 475 height 23
copy div "Paciente: Denizia Neves Lima"
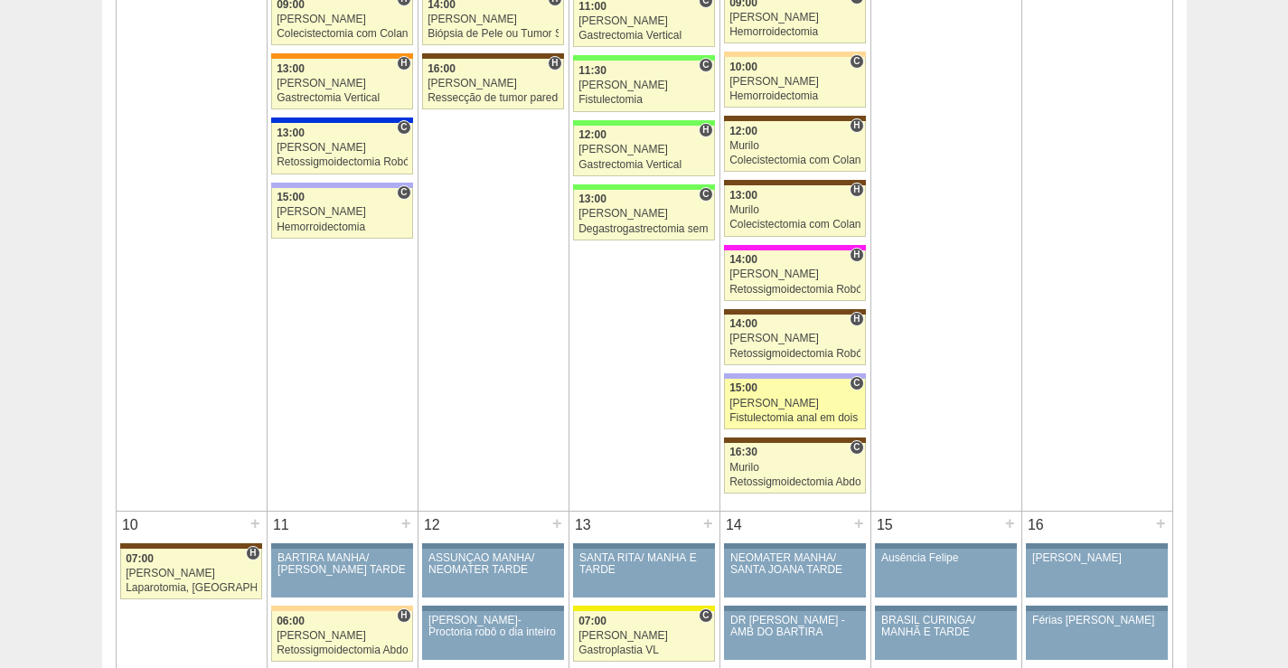
scroll to position [1623, 0]
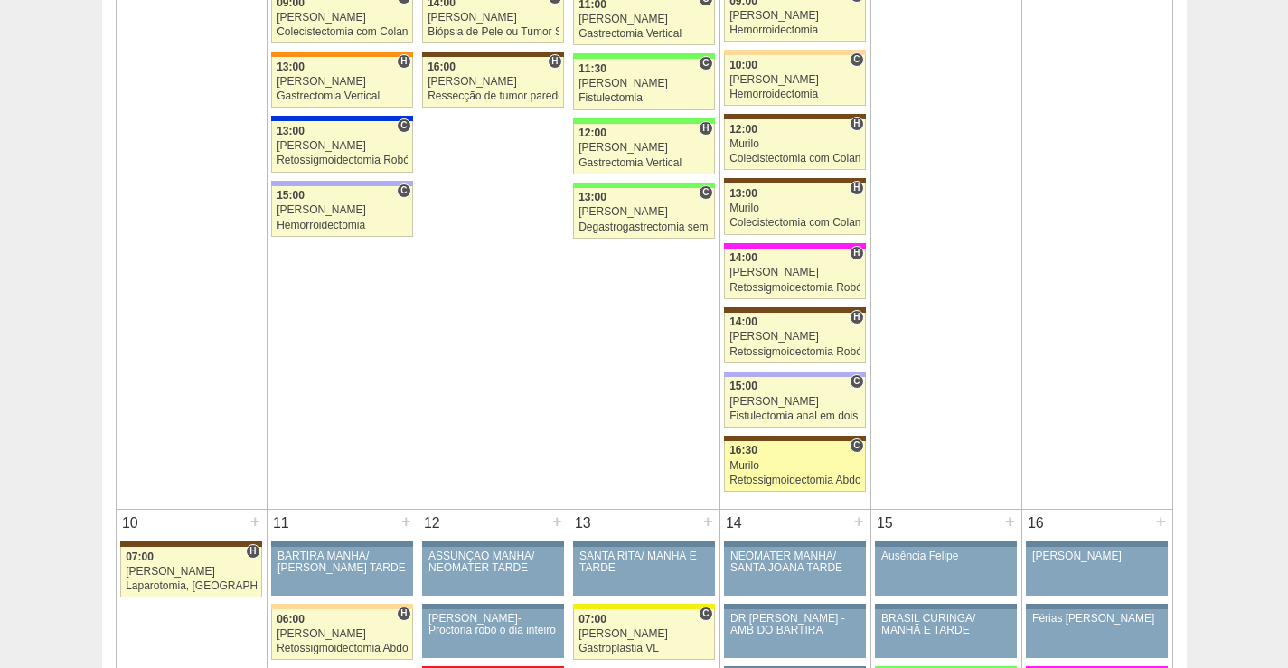
click at [775, 468] on div "Murilo" at bounding box center [794, 466] width 131 height 12
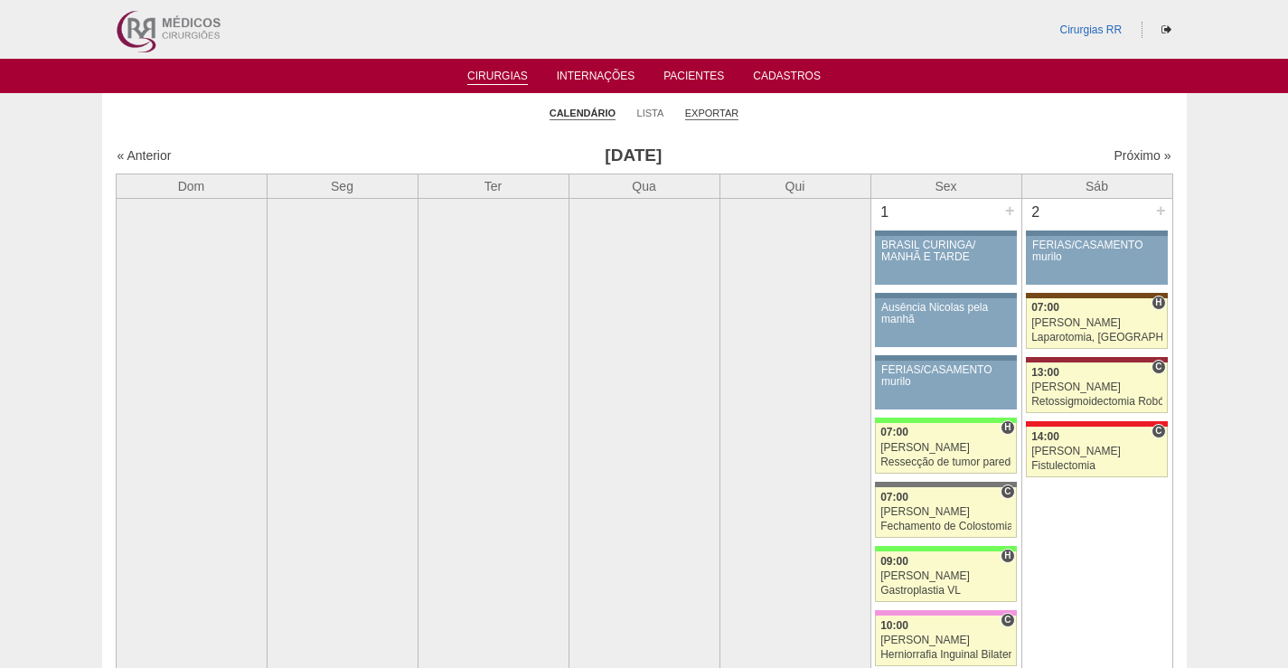
click at [707, 108] on link "Exportar" at bounding box center [712, 114] width 54 height 14
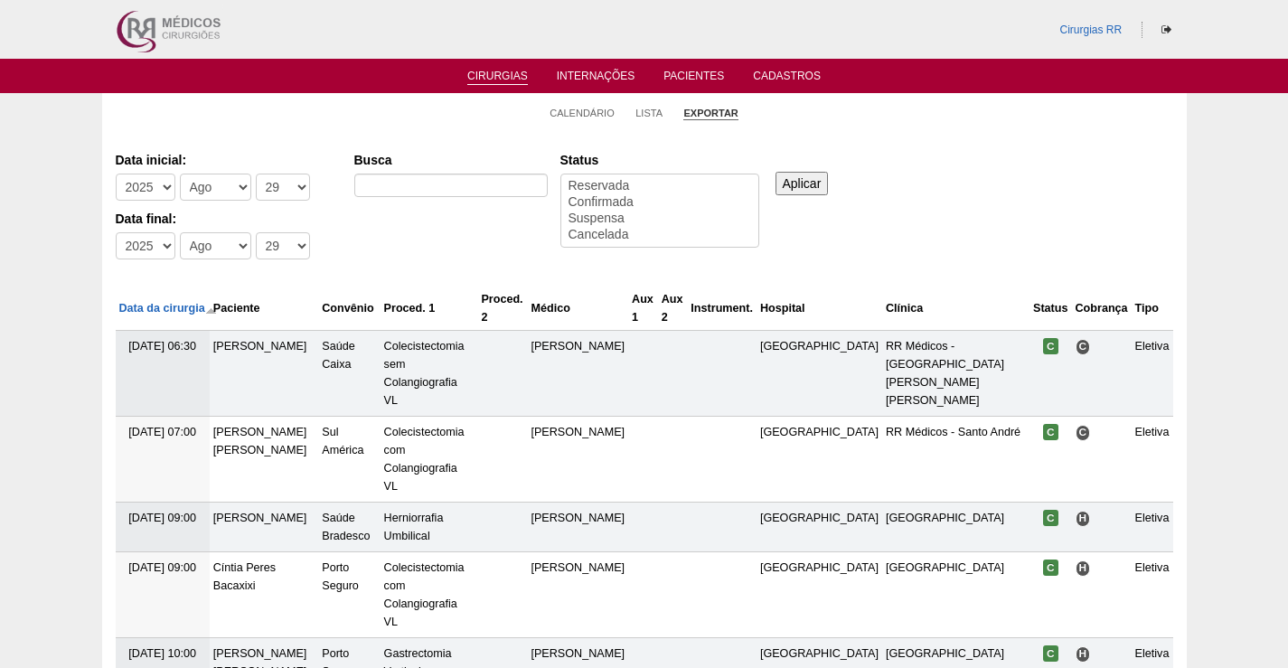
select select
click at [294, 190] on select "-Dia 1 2 3 4 5 6 7 8 9 10 11 12 13 14 15 16 17 18 19 20 21 22 23 24 25 26 27 28…" at bounding box center [283, 187] width 54 height 27
select select "27"
click at [256, 174] on select "-Dia 1 2 3 4 5 6 7 8 9 10 11 12 13 14 15 16 17 18 19 20 21 22 23 24 25 26 27 28…" at bounding box center [283, 187] width 54 height 27
click at [284, 242] on select "-Dia 1 2 3 4 5 6 7 8 9 10 11 12 13 14 15 16 17 18 19 20 21 22 23 24 25 26 27 28…" at bounding box center [283, 245] width 54 height 27
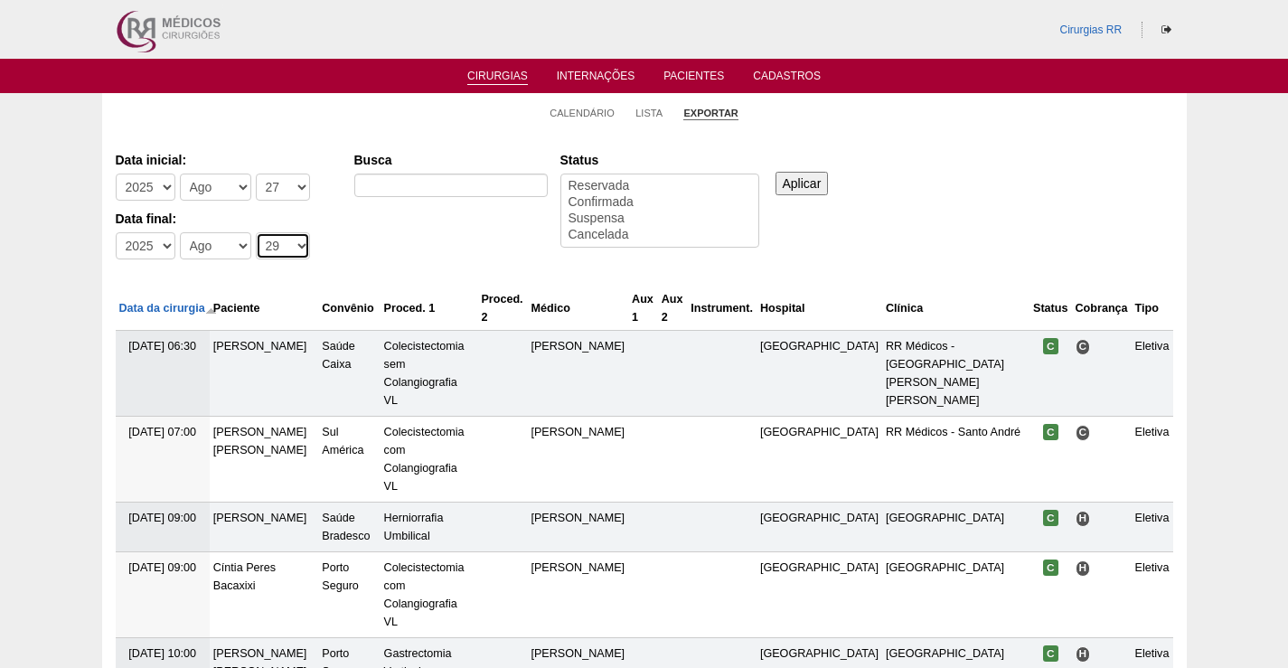
select select "27"
click at [256, 232] on select "-Dia 1 2 3 4 5 6 7 8 9 10 11 12 13 14 15 16 17 18 19 20 21 22 23 24 25 26 27 28…" at bounding box center [283, 245] width 54 height 27
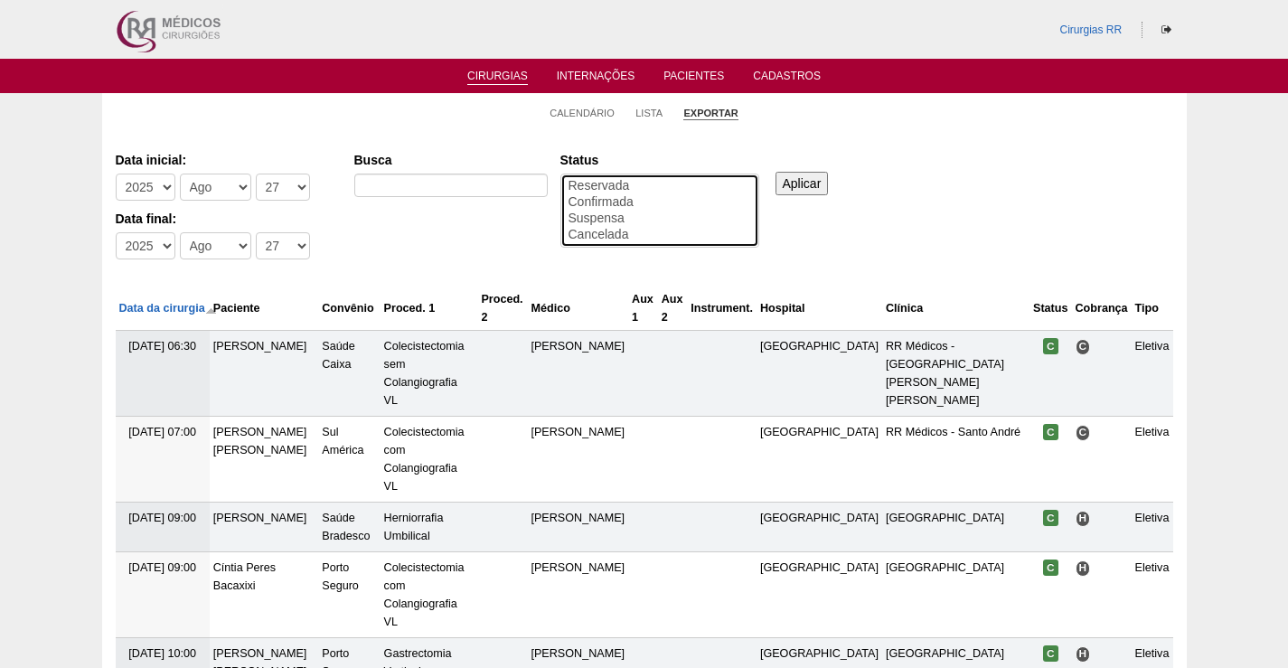
select select "conf"
click at [608, 196] on option "Confirmada" at bounding box center [660, 202] width 186 height 16
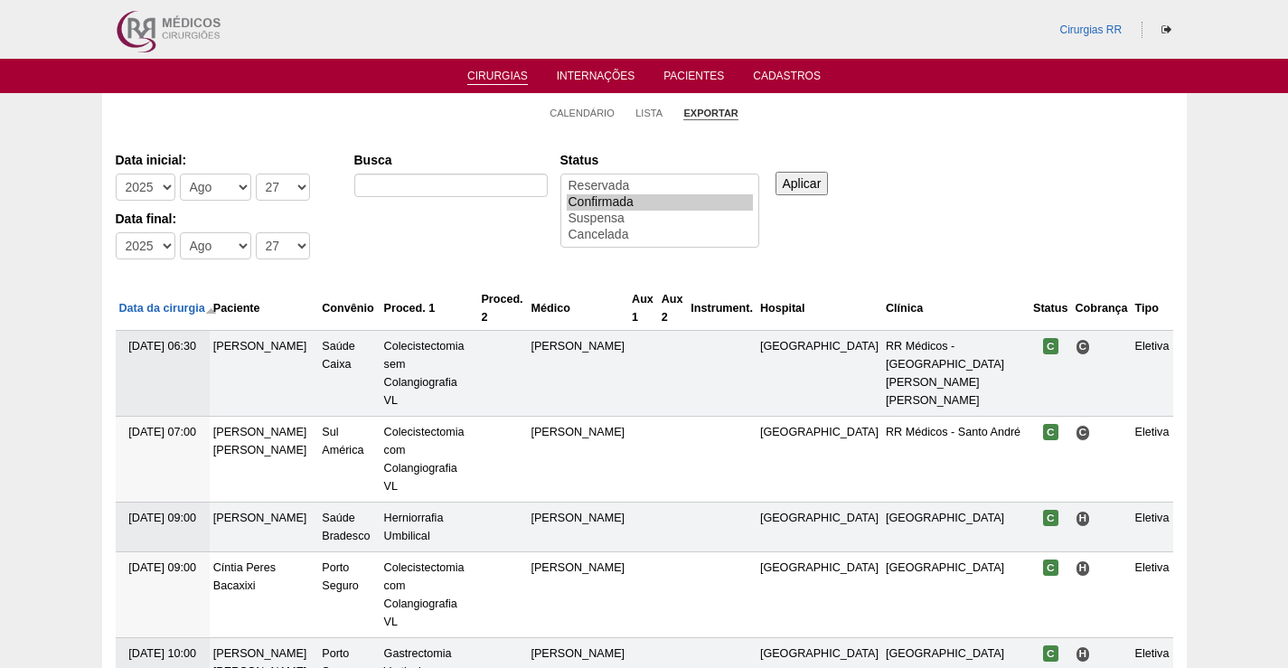
click at [799, 179] on input "Aplicar" at bounding box center [802, 184] width 53 height 24
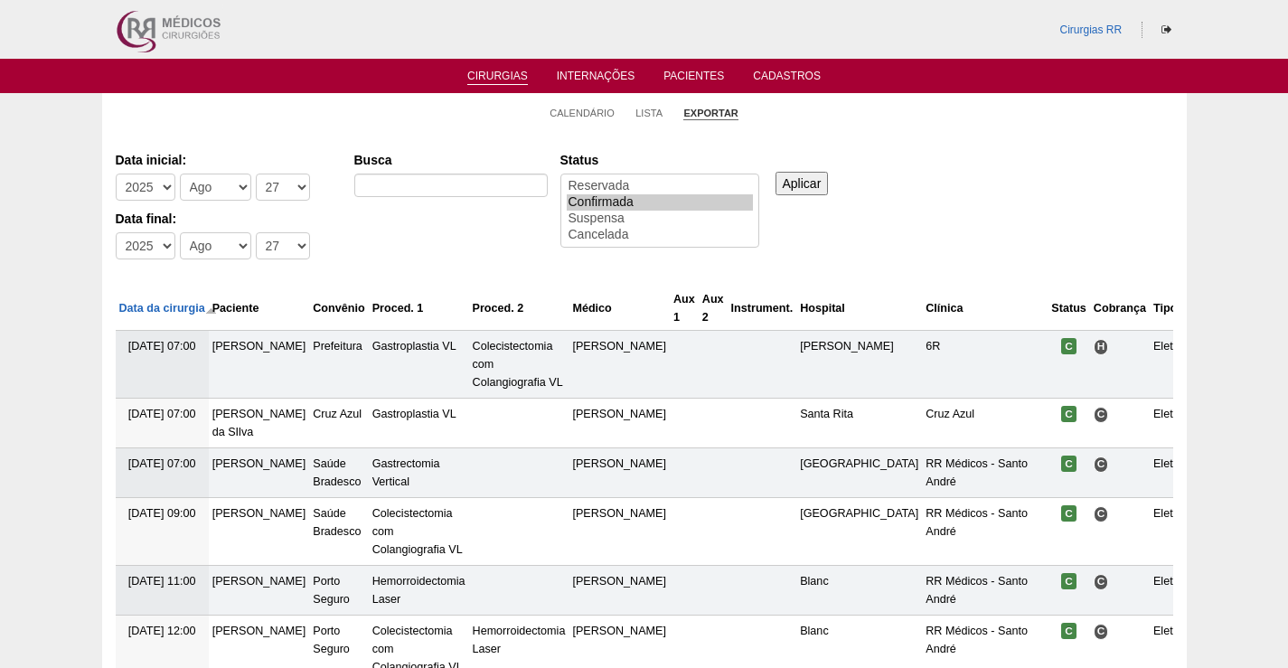
click at [809, 182] on input "Aplicar" at bounding box center [802, 184] width 53 height 24
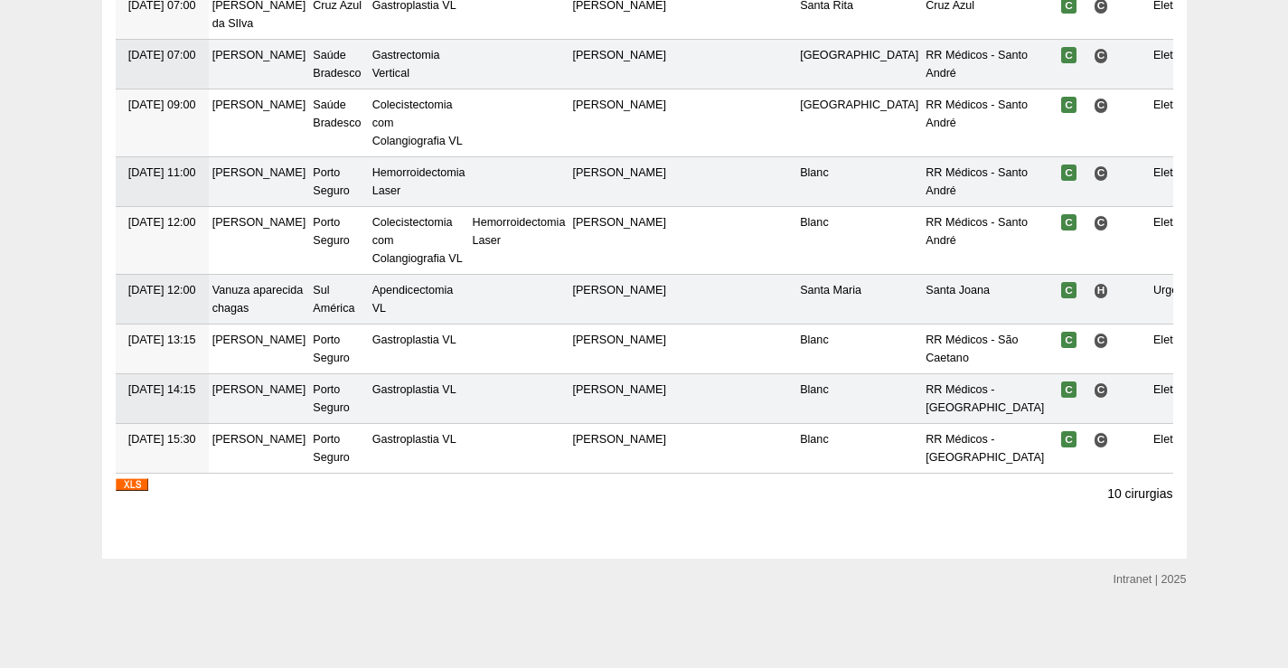
scroll to position [427, 0]
click at [127, 485] on img at bounding box center [132, 484] width 33 height 13
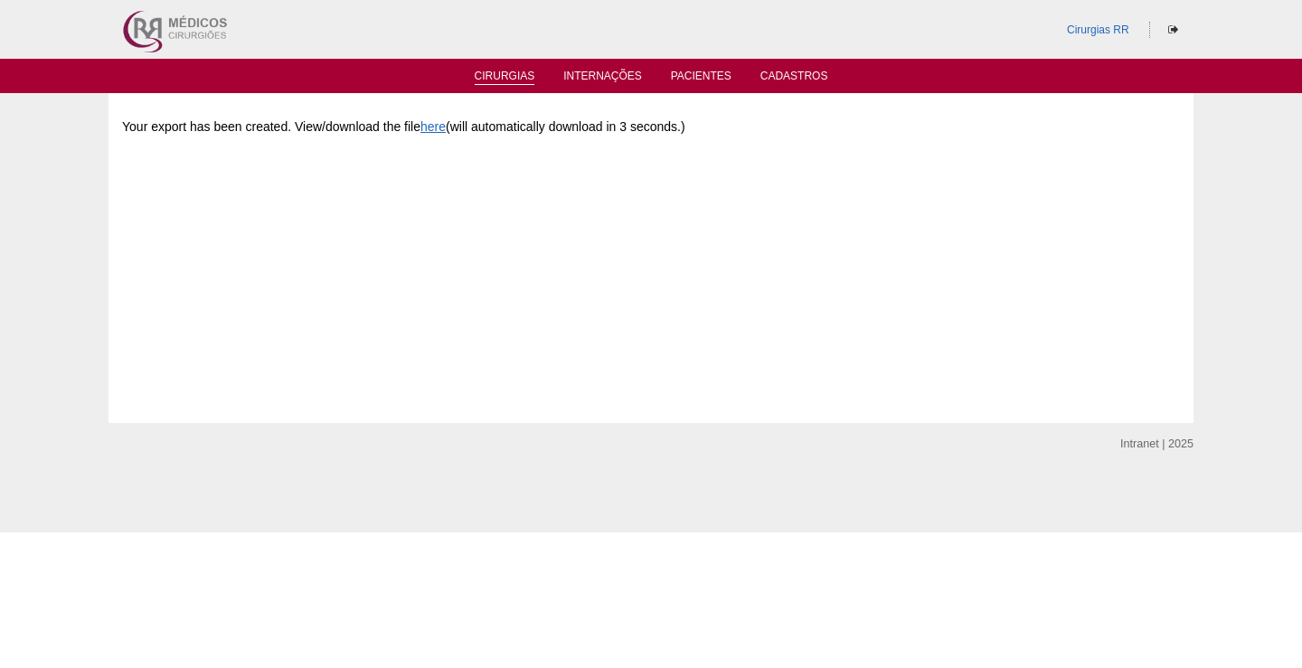
click at [517, 74] on link "Cirurgias" at bounding box center [505, 77] width 61 height 15
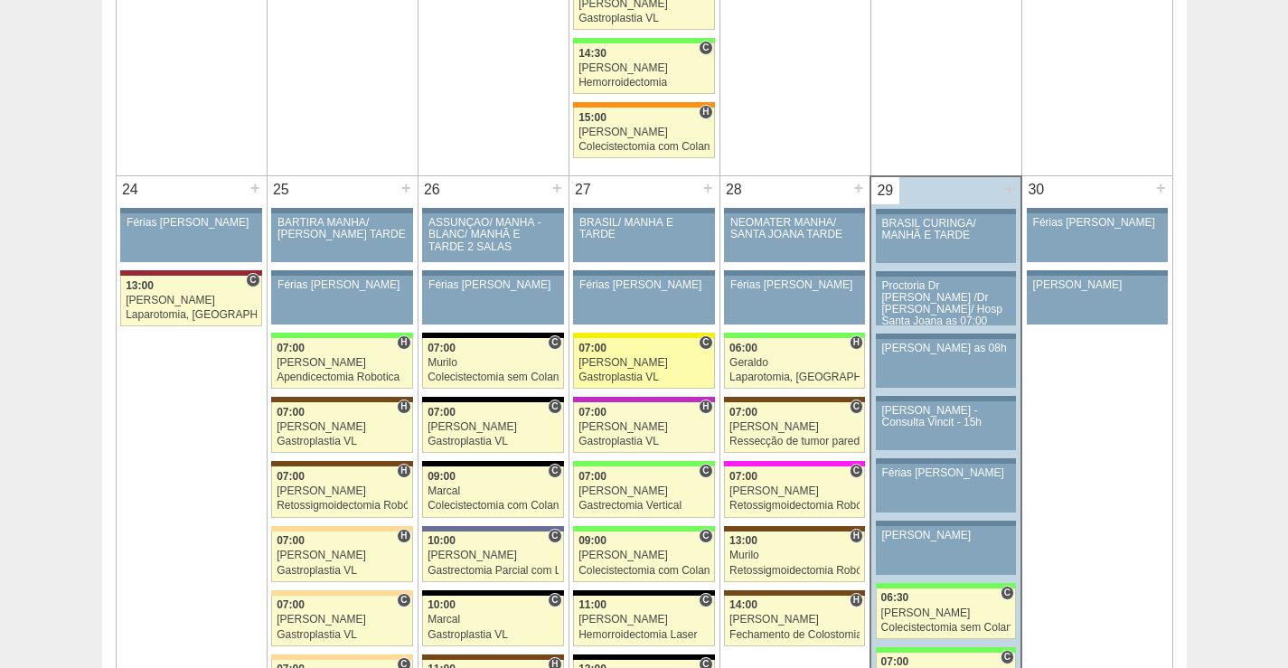
scroll to position [4068, 0]
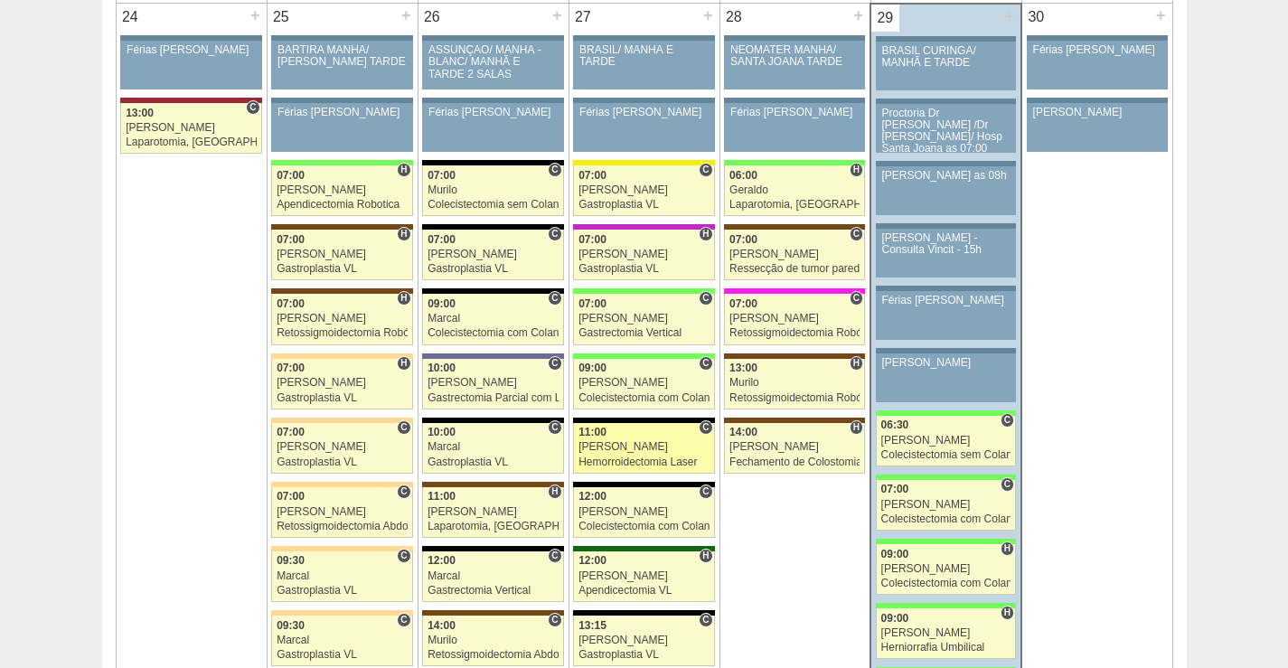
click at [620, 446] on div "[PERSON_NAME]" at bounding box center [644, 447] width 131 height 12
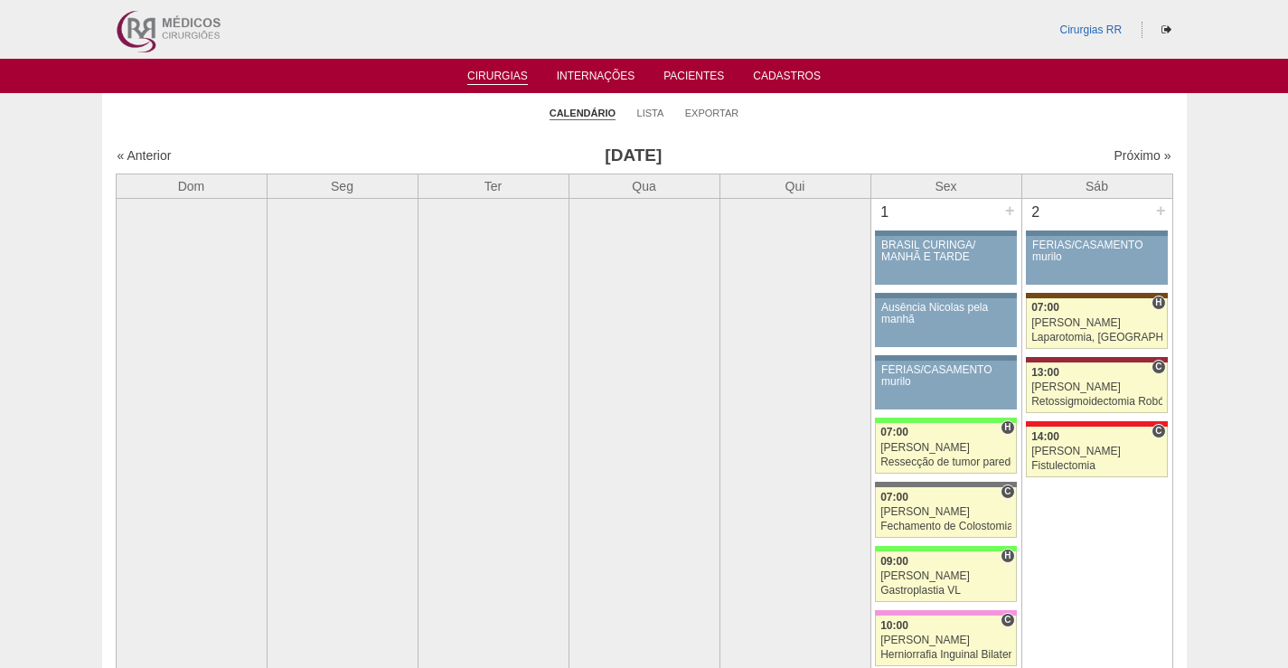
scroll to position [4068, 0]
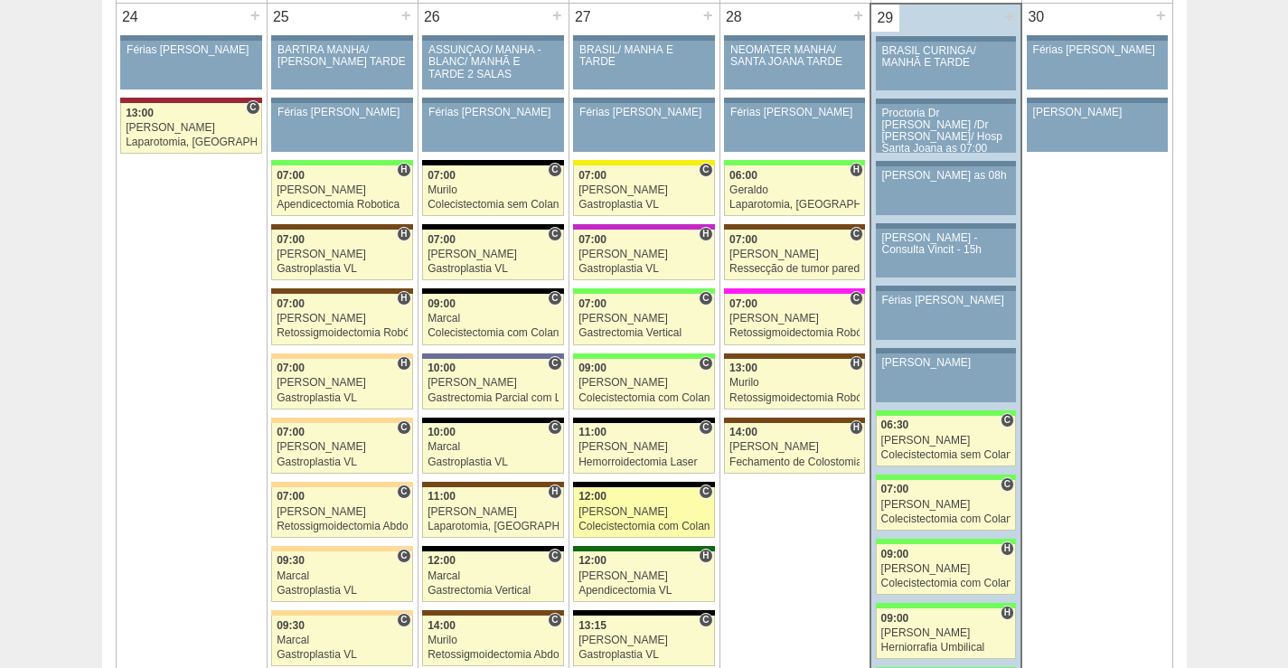
click at [633, 509] on div "[PERSON_NAME]" at bounding box center [644, 512] width 131 height 12
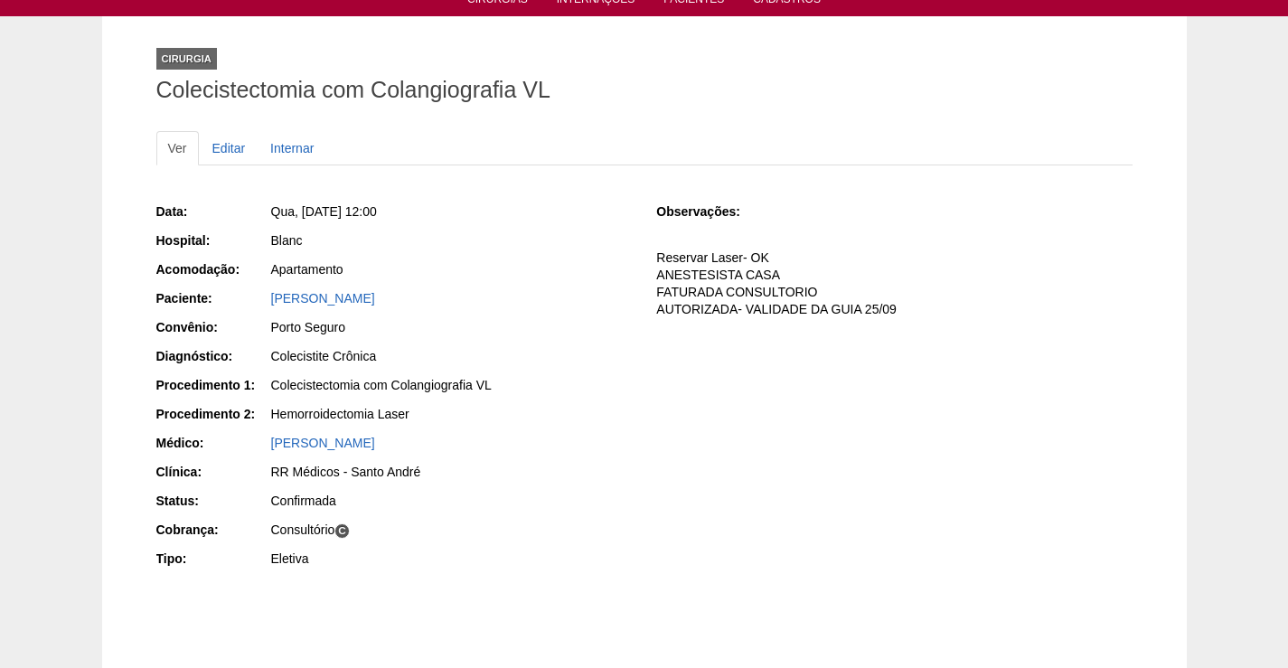
scroll to position [181, 0]
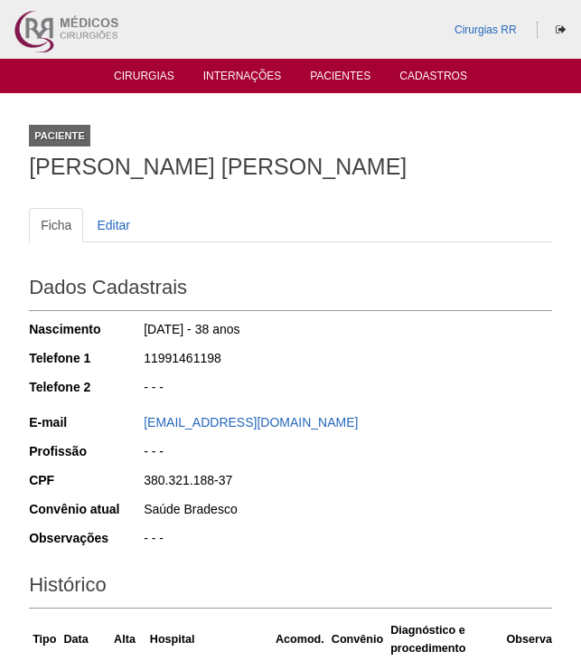
scroll to position [483, 0]
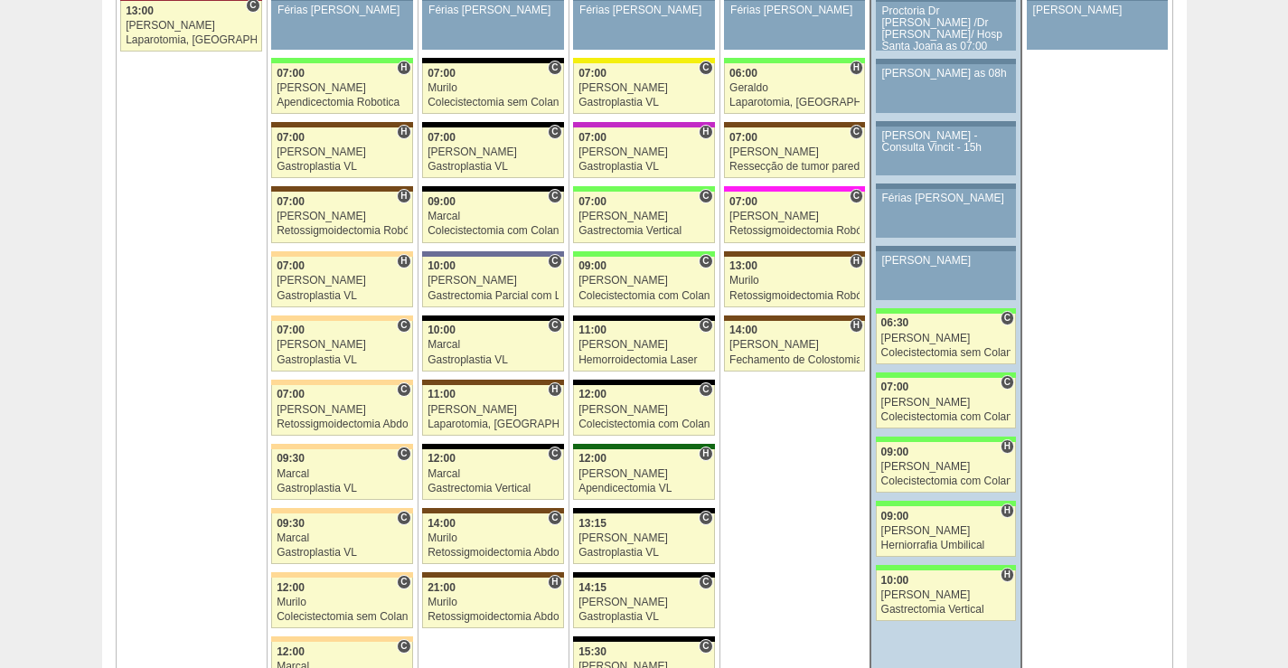
scroll to position [4068, 0]
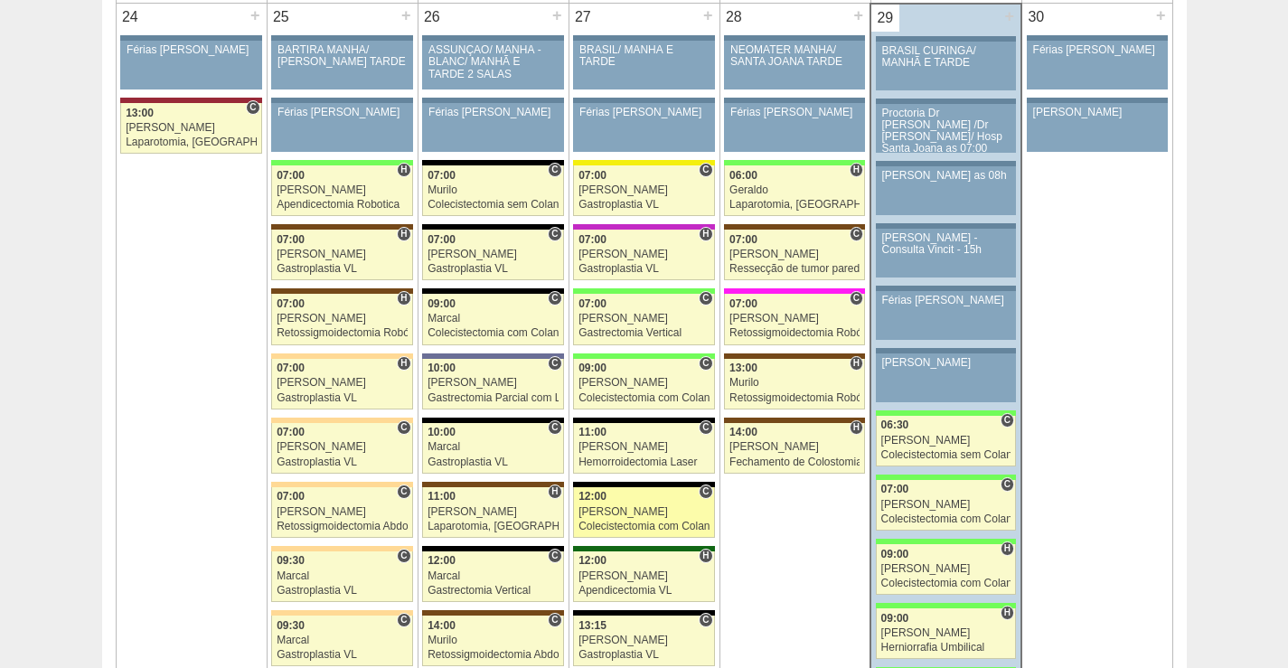
click at [630, 506] on div "Paulo Regina" at bounding box center [644, 512] width 131 height 12
